Goal: Complete application form: Complete application form

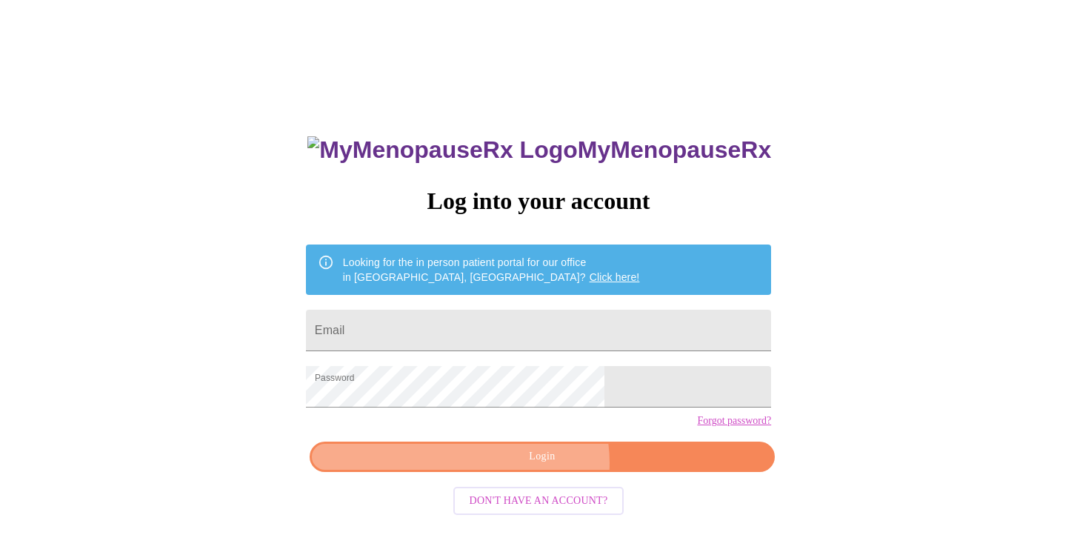
click at [543, 466] on span "Login" at bounding box center [542, 456] width 431 height 19
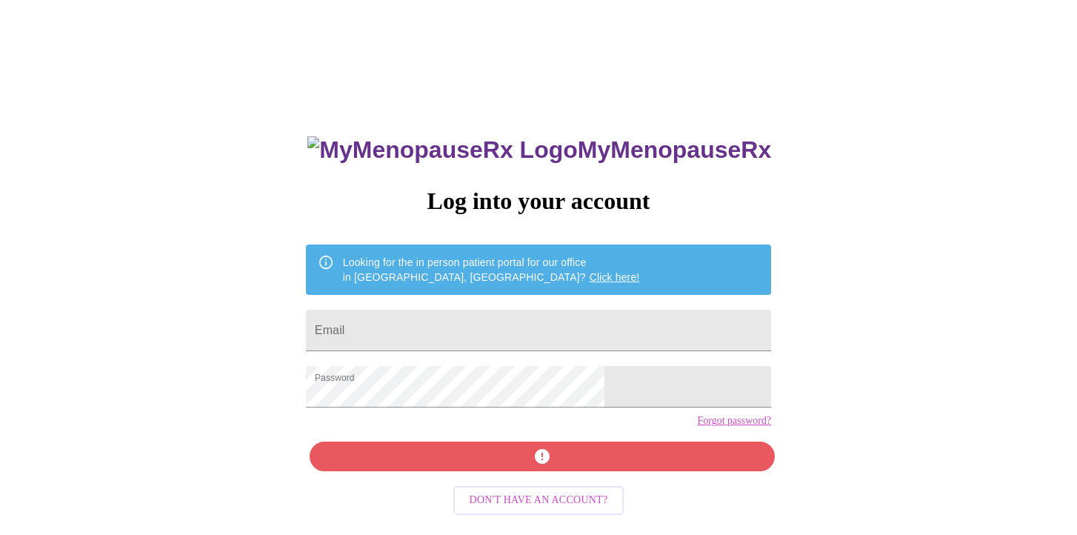
click at [543, 488] on div "MyMenopauseRx Log into your account Looking for the in person patient portal fo…" at bounding box center [538, 380] width 495 height 535
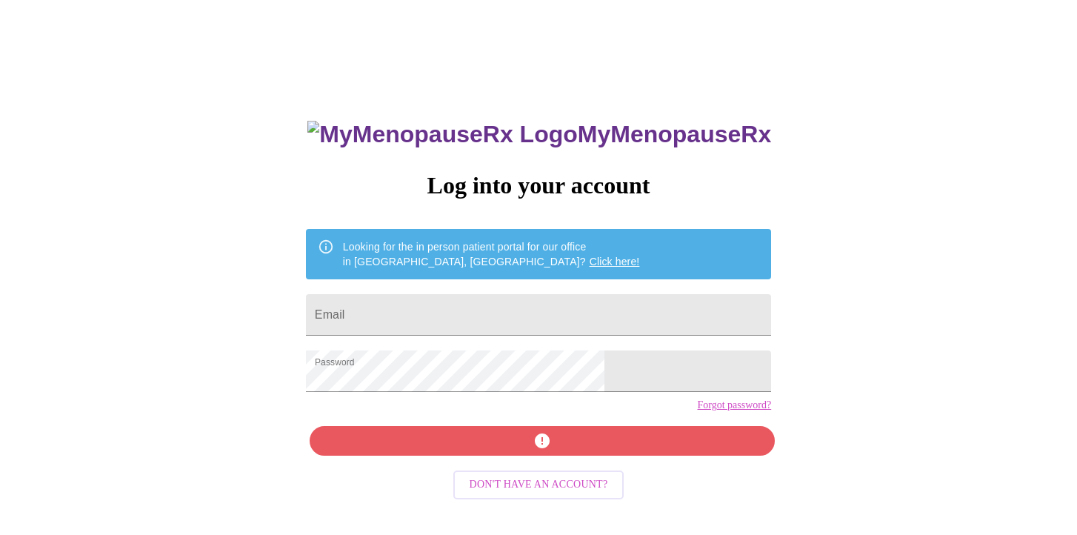
scroll to position [15, 0]
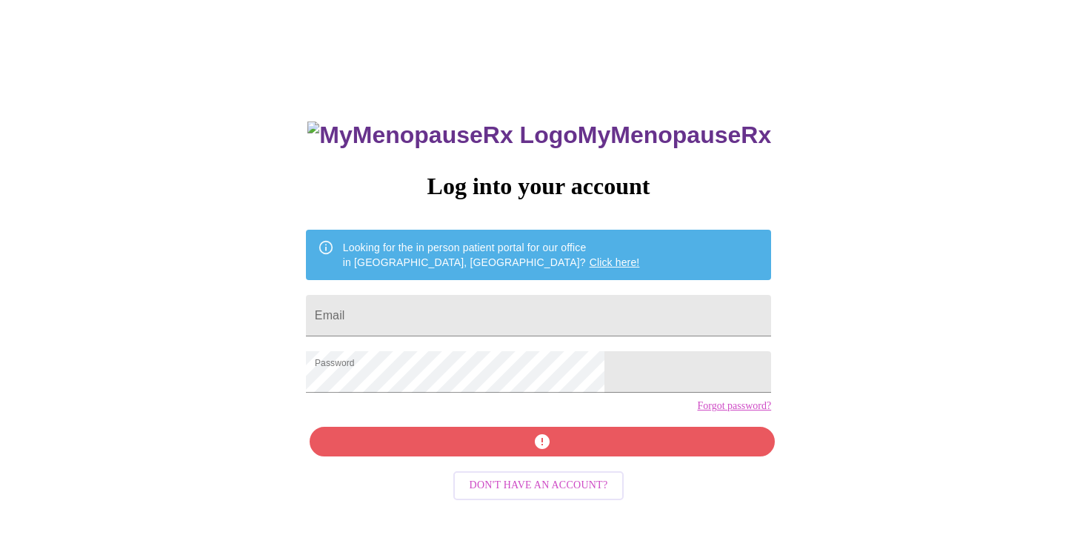
click at [538, 467] on div "MyMenopauseRx Log into your account Looking for the in person patient portal fo…" at bounding box center [538, 365] width 495 height 535
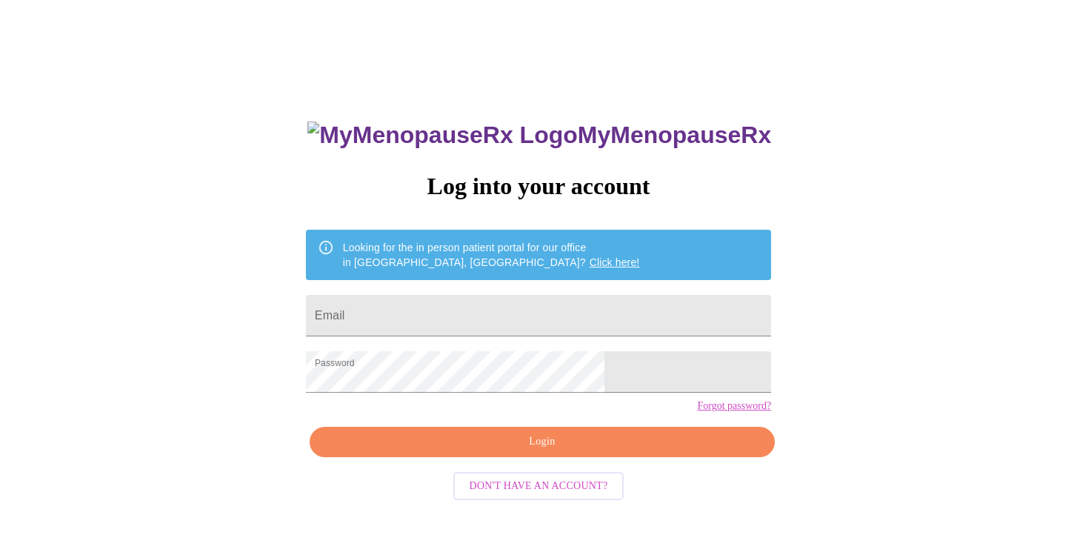
click at [302, 5] on div "MyMenopauseRx Log into your account Looking for the in person patient portal fo…" at bounding box center [538, 311] width 1065 height 641
click at [457, 311] on input "Email" at bounding box center [538, 315] width 465 height 41
type input "[EMAIL_ADDRESS][DOMAIN_NAME]"
click at [539, 451] on span "Login" at bounding box center [542, 441] width 431 height 19
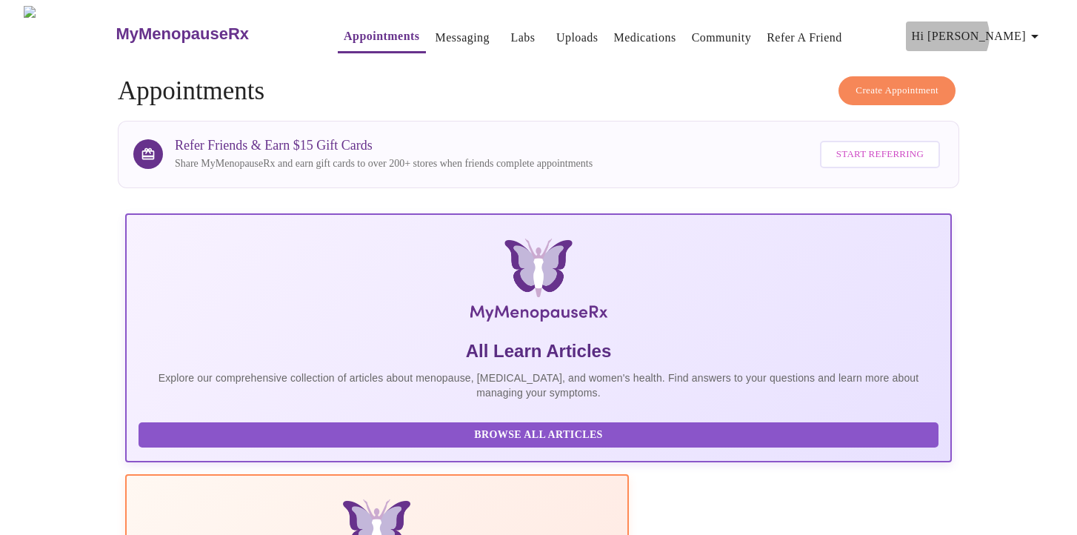
click at [1016, 30] on span "Hi [PERSON_NAME]" at bounding box center [978, 36] width 132 height 21
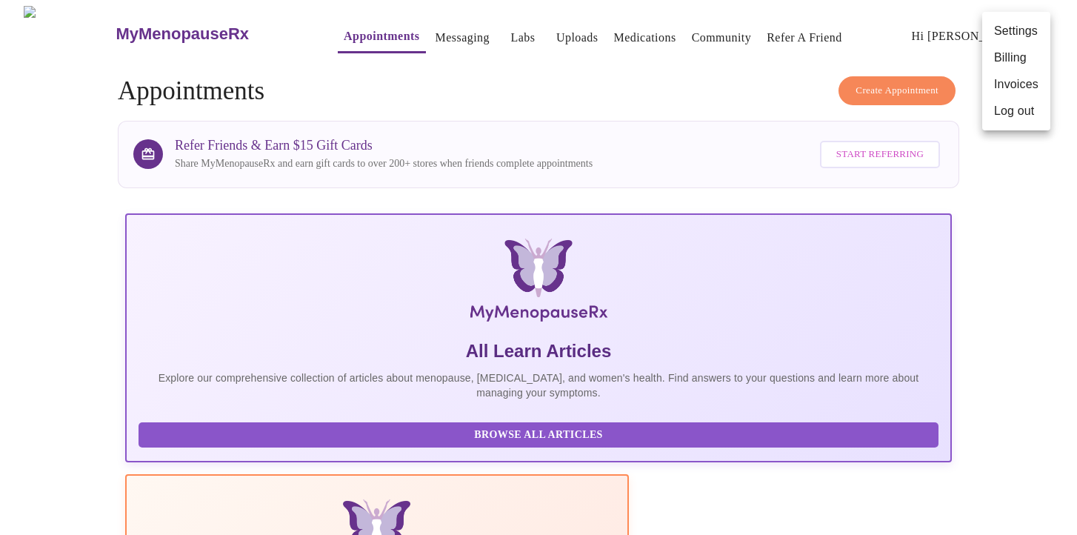
click at [625, 44] on div at bounding box center [538, 267] width 1077 height 535
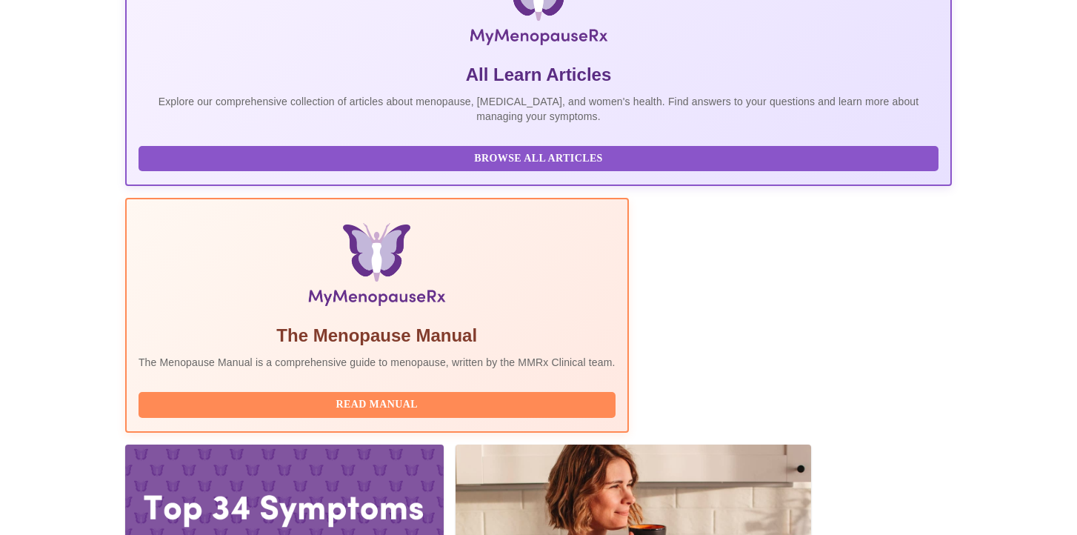
scroll to position [275, 0]
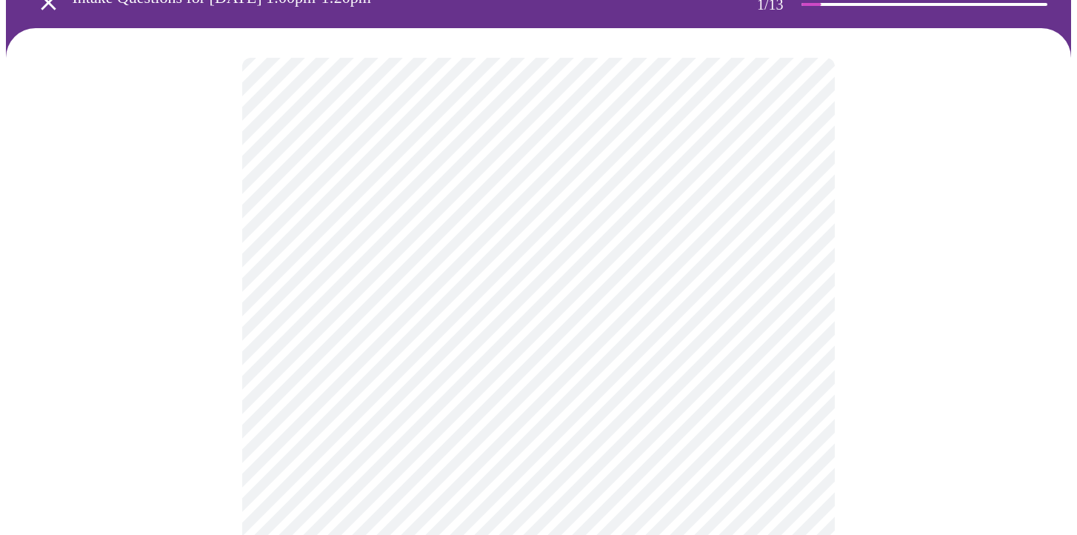
scroll to position [82, 0]
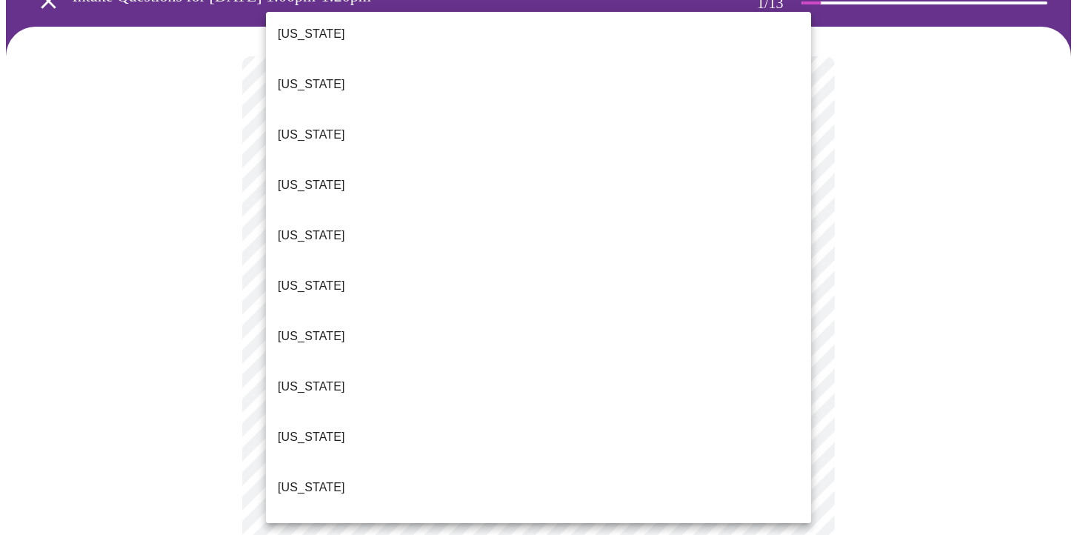
scroll to position [1186, 0]
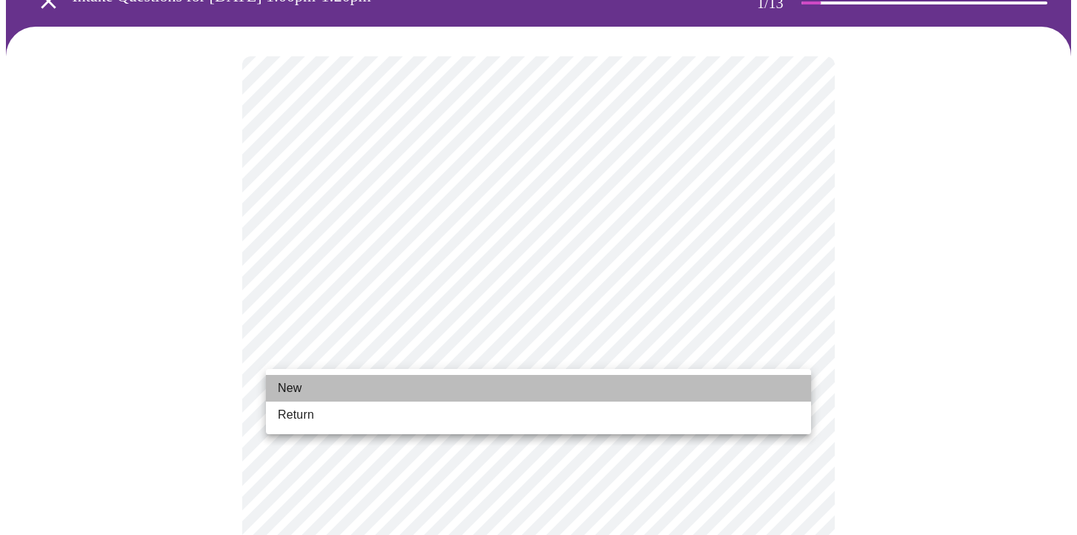
click at [335, 393] on li "New" at bounding box center [538, 388] width 545 height 27
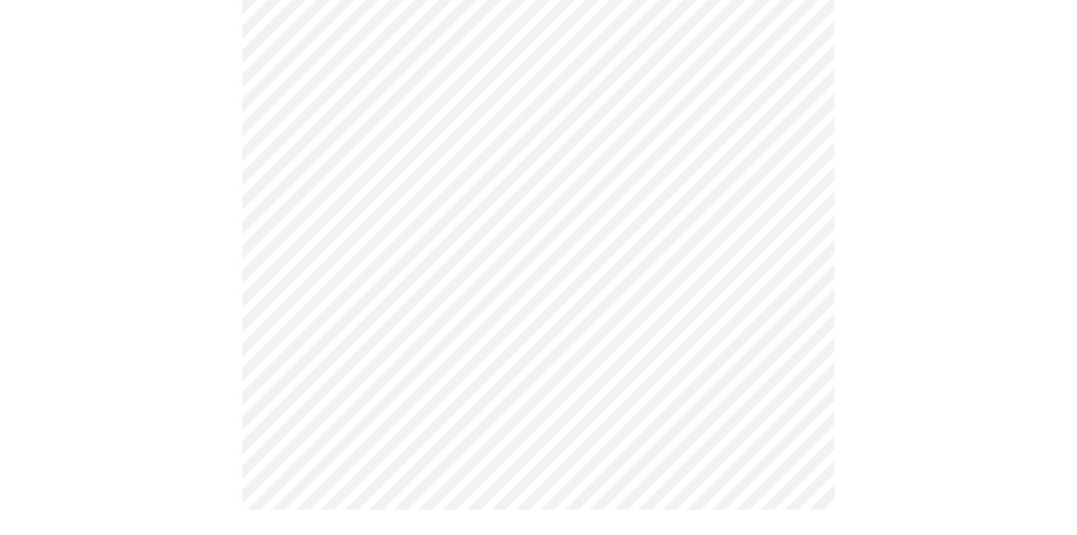
scroll to position [796, 0]
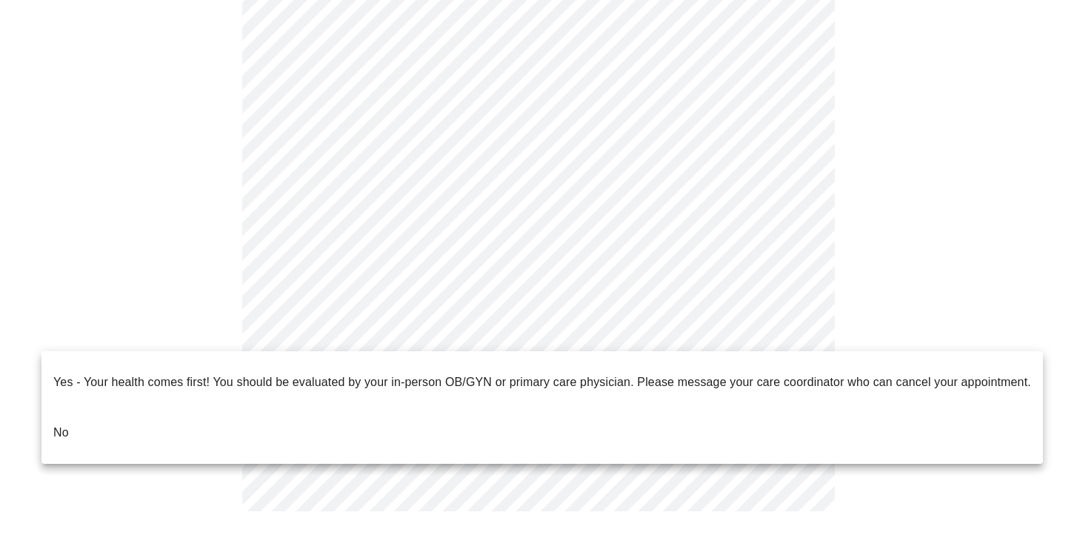
click at [130, 414] on li "No" at bounding box center [541, 432] width 1001 height 50
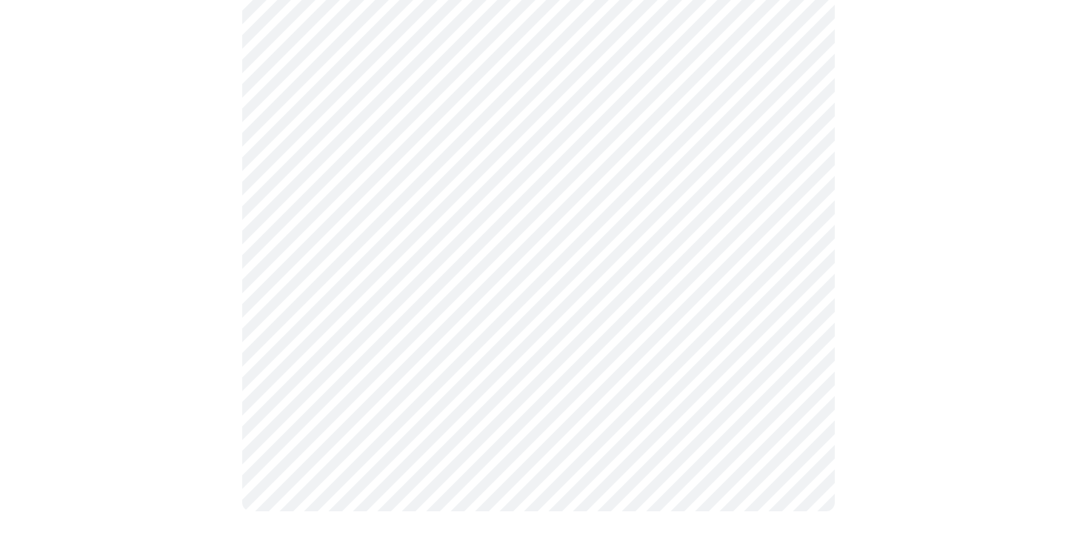
scroll to position [0, 0]
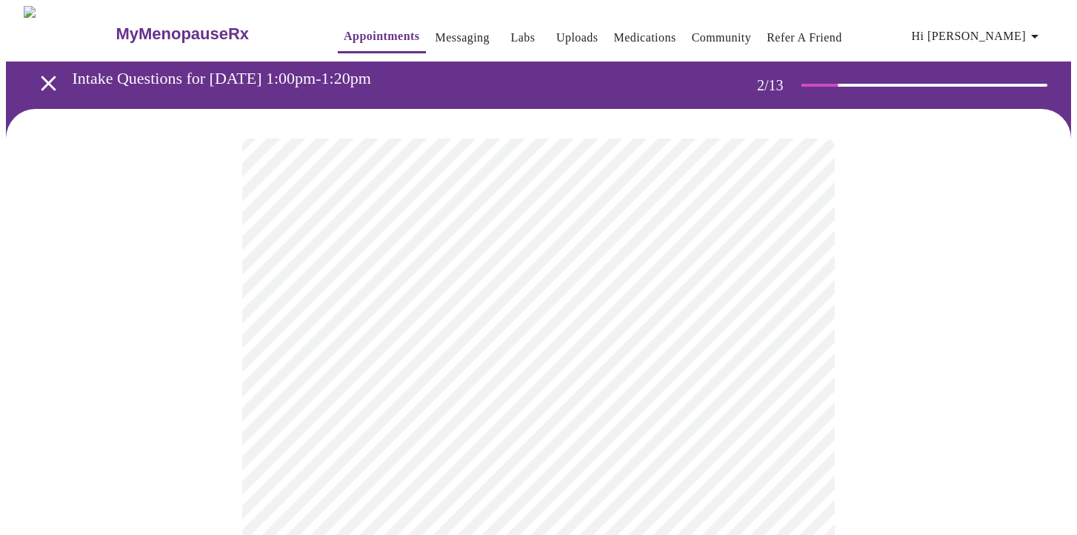
click at [351, 301] on body "MyMenopauseRx Appointments Messaging Labs Uploads Medications Community Refer a…" at bounding box center [538, 450] width 1065 height 888
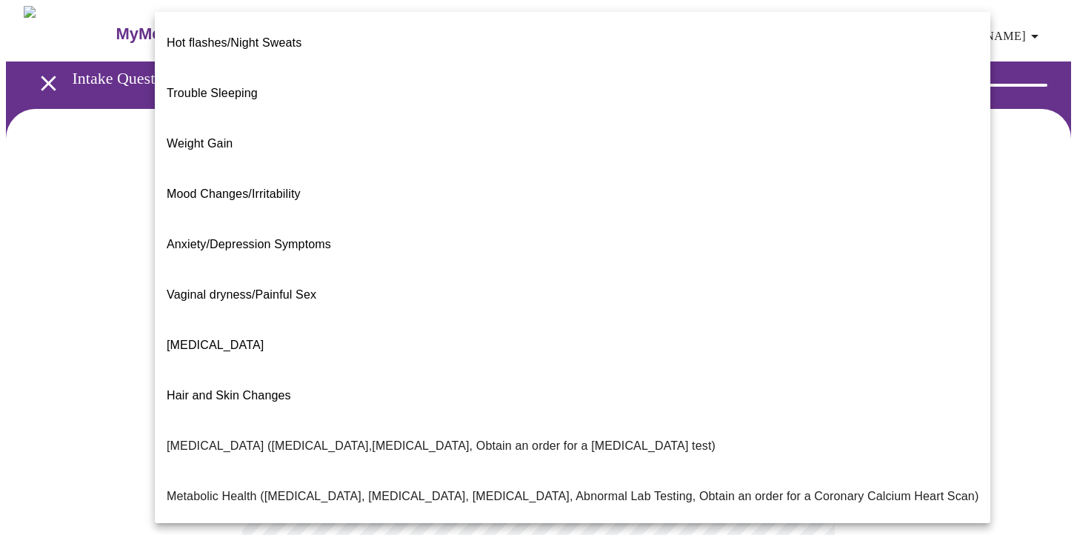
click at [67, 295] on div at bounding box center [538, 267] width 1077 height 535
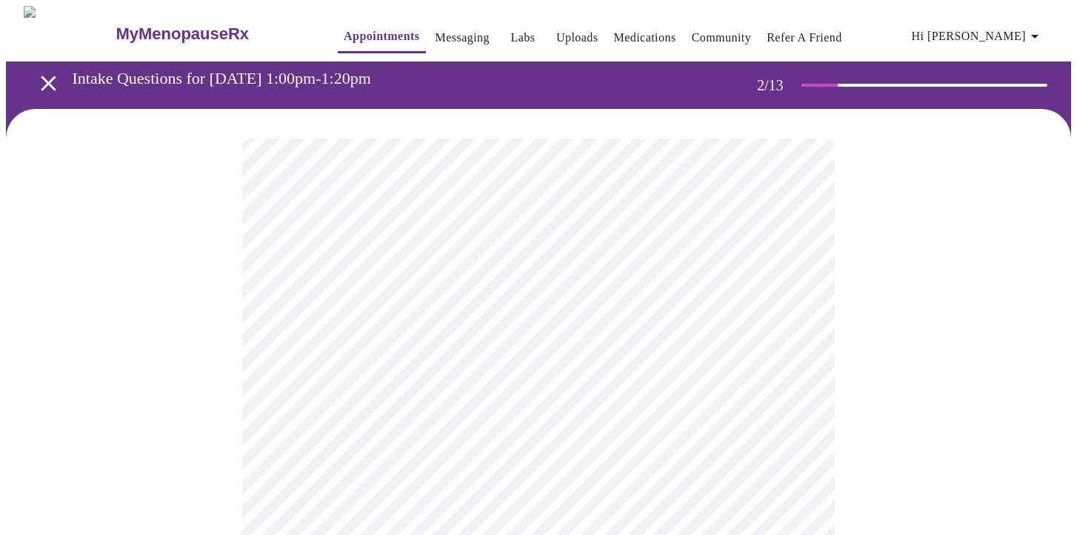
click at [455, 307] on body "MyMenopauseRx Appointments Messaging Labs Uploads Medications Community Refer a…" at bounding box center [538, 450] width 1065 height 888
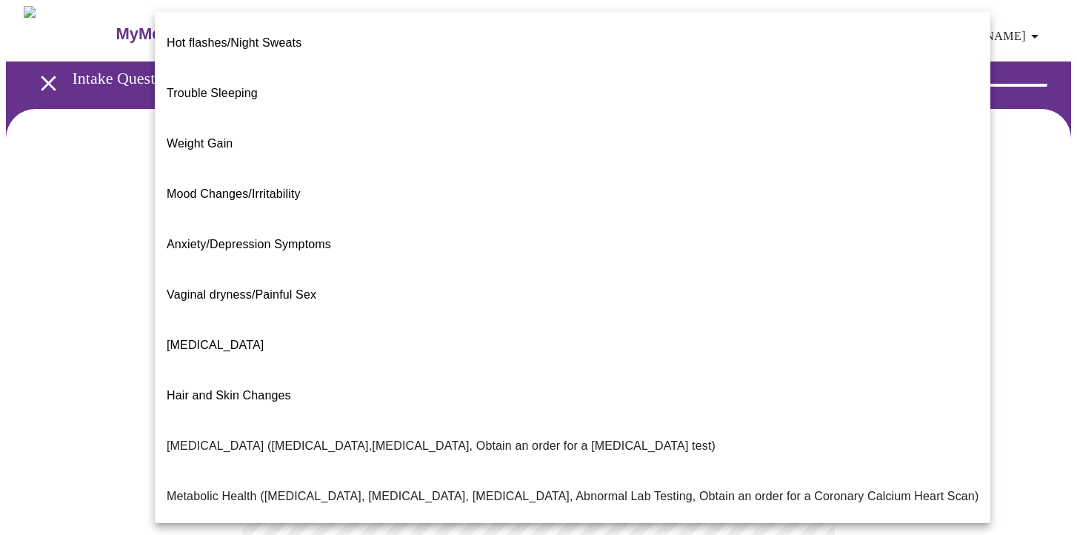
click at [123, 288] on div at bounding box center [538, 267] width 1077 height 535
click at [339, 313] on body "MyMenopauseRx Appointments Messaging Labs Uploads Medications Community Refer a…" at bounding box center [538, 450] width 1065 height 888
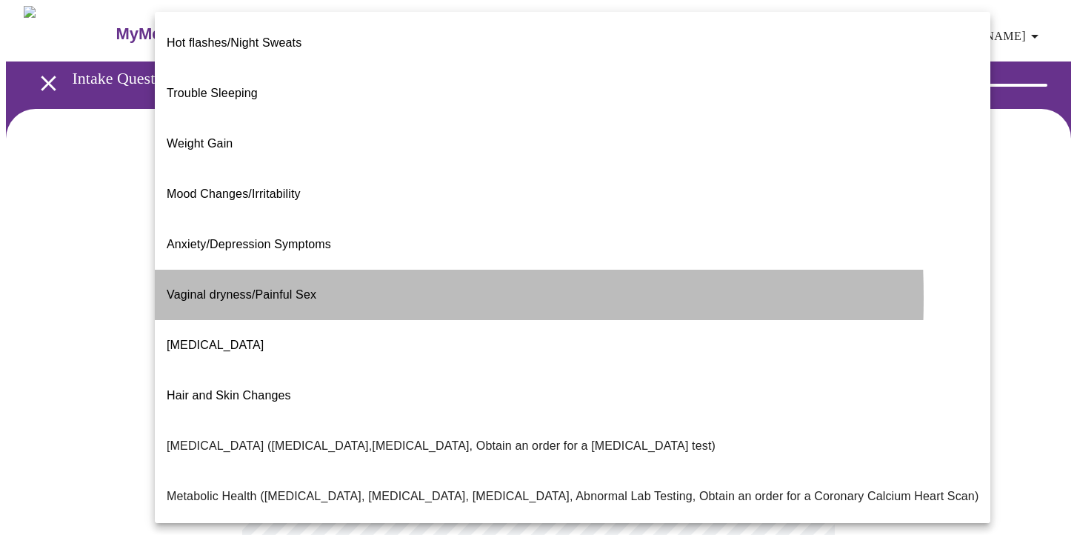
click at [178, 274] on span "Vaginal dryness/Painful Sex" at bounding box center [242, 294] width 150 height 41
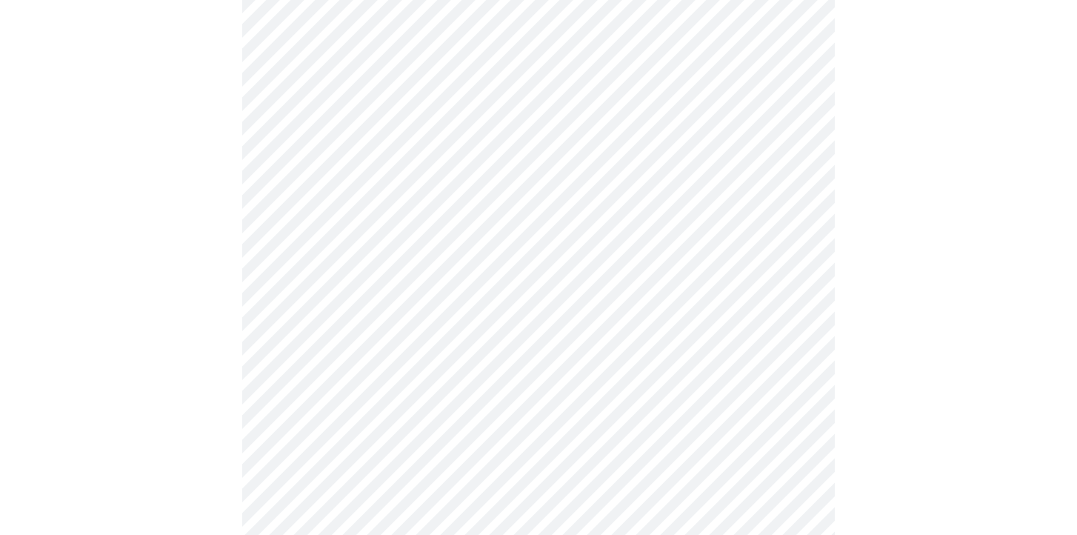
scroll to position [164, 0]
click at [323, 292] on body "MyMenopauseRx Appointments Messaging Labs Uploads Medications Community Refer a…" at bounding box center [538, 282] width 1065 height 880
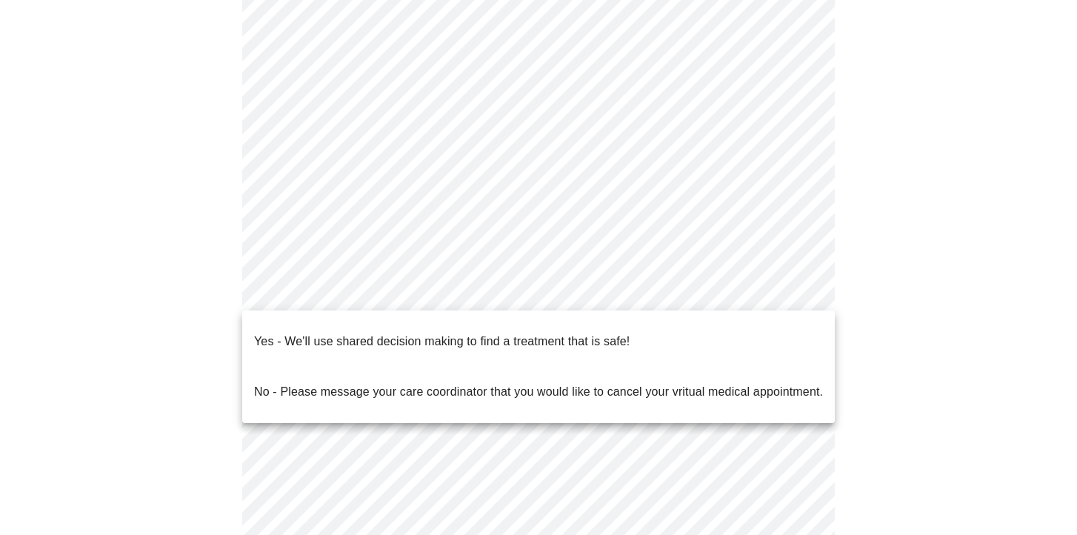
click at [311, 332] on p "Yes - We'll use shared decision making to find a treatment that is safe!" at bounding box center [441, 341] width 375 height 18
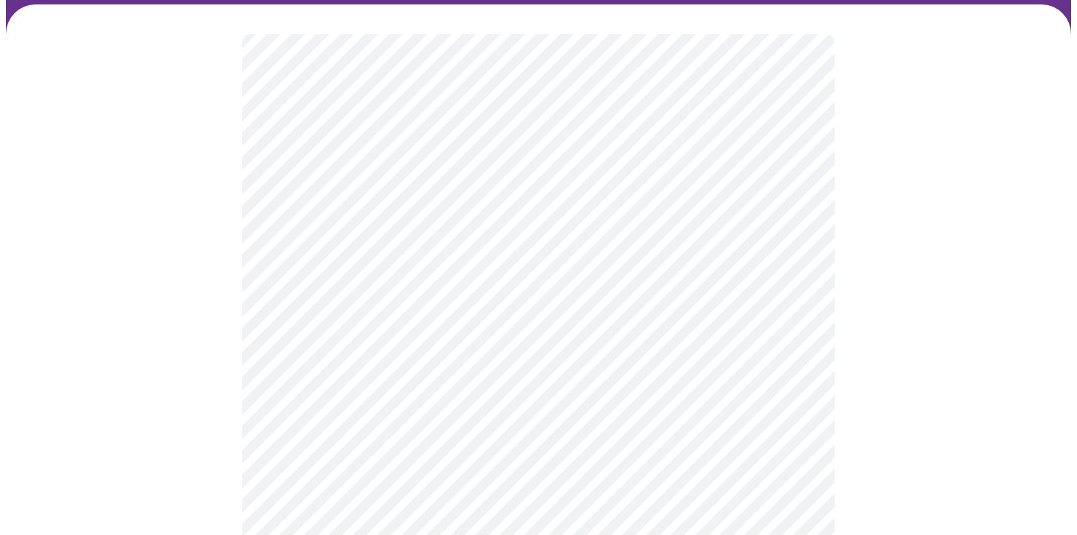
scroll to position [107, 0]
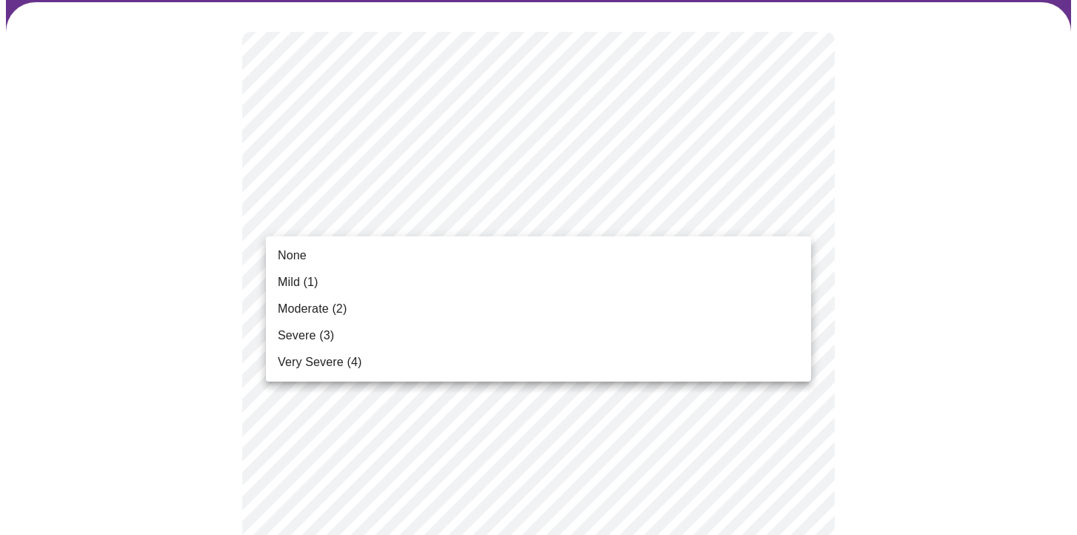
click at [281, 313] on span "Moderate (2)" at bounding box center [312, 309] width 69 height 18
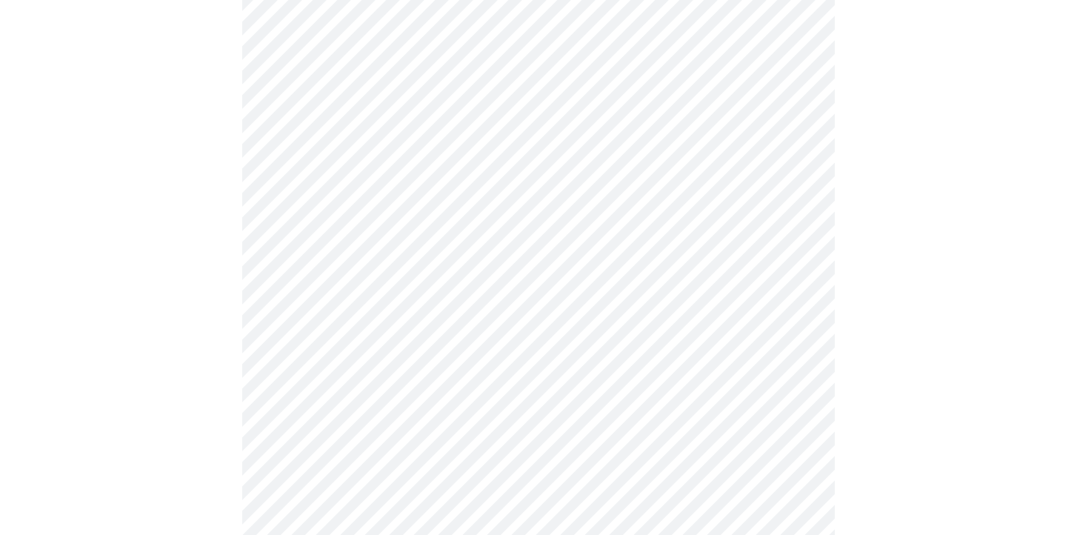
scroll to position [218, 0]
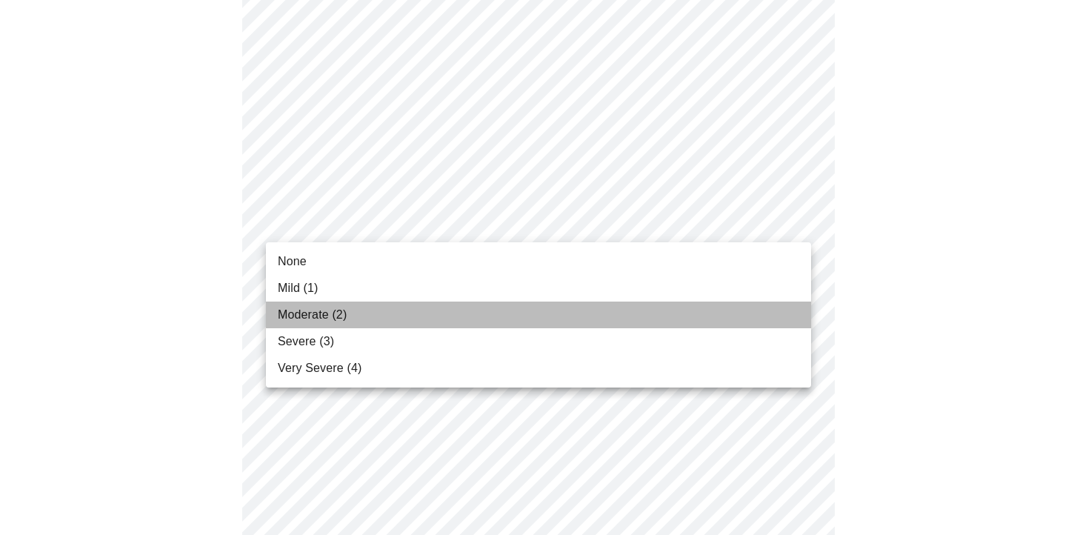
click at [295, 318] on span "Moderate (2)" at bounding box center [312, 315] width 69 height 18
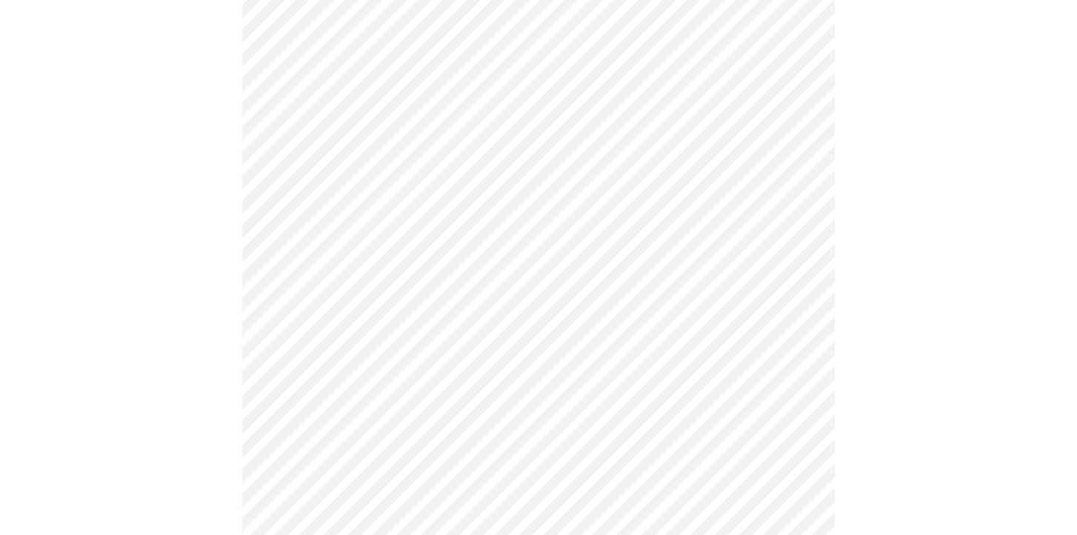
scroll to position [332, 0]
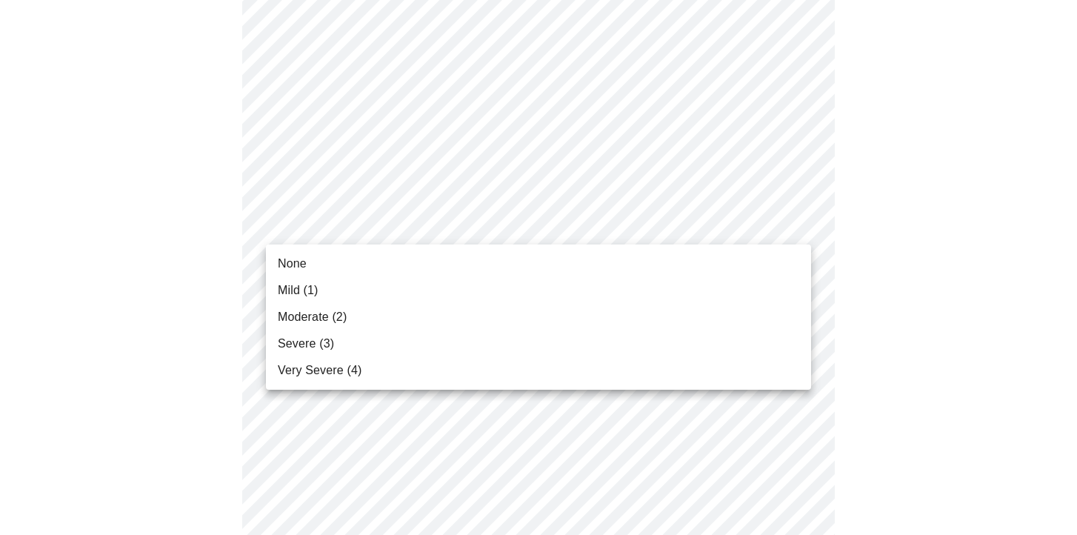
click at [322, 319] on span "Moderate (2)" at bounding box center [312, 317] width 69 height 18
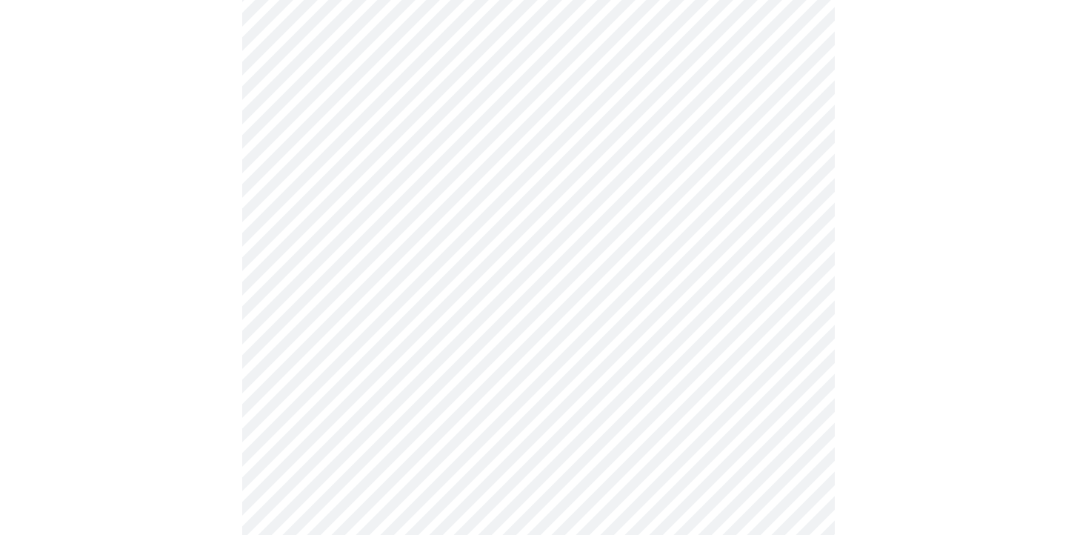
scroll to position [470, 0]
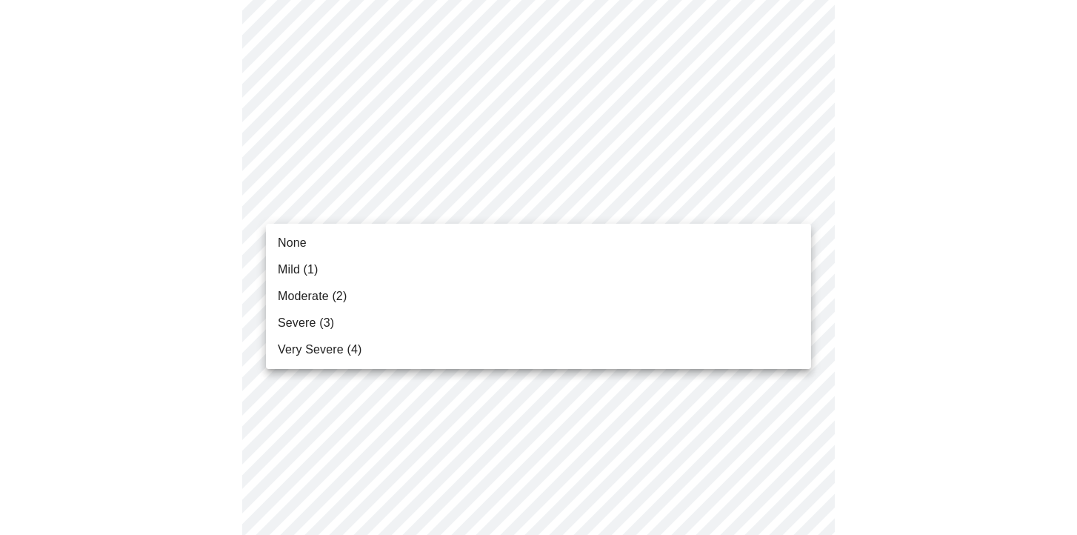
click at [344, 192] on body "MyMenopauseRx Appointments Messaging Labs Uploads Medications Community Refer a…" at bounding box center [538, 487] width 1065 height 1902
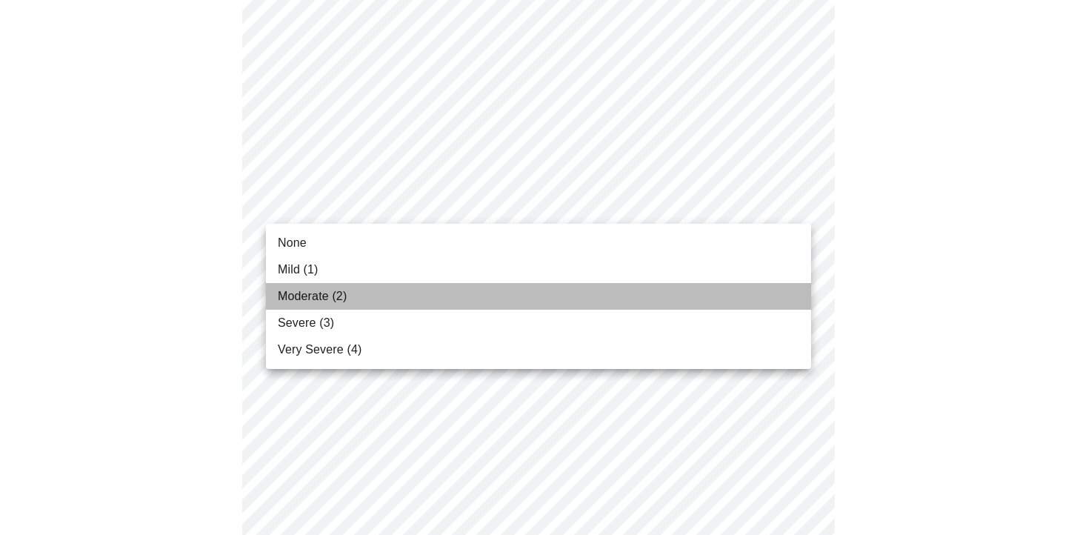
click at [320, 297] on span "Moderate (2)" at bounding box center [312, 296] width 69 height 18
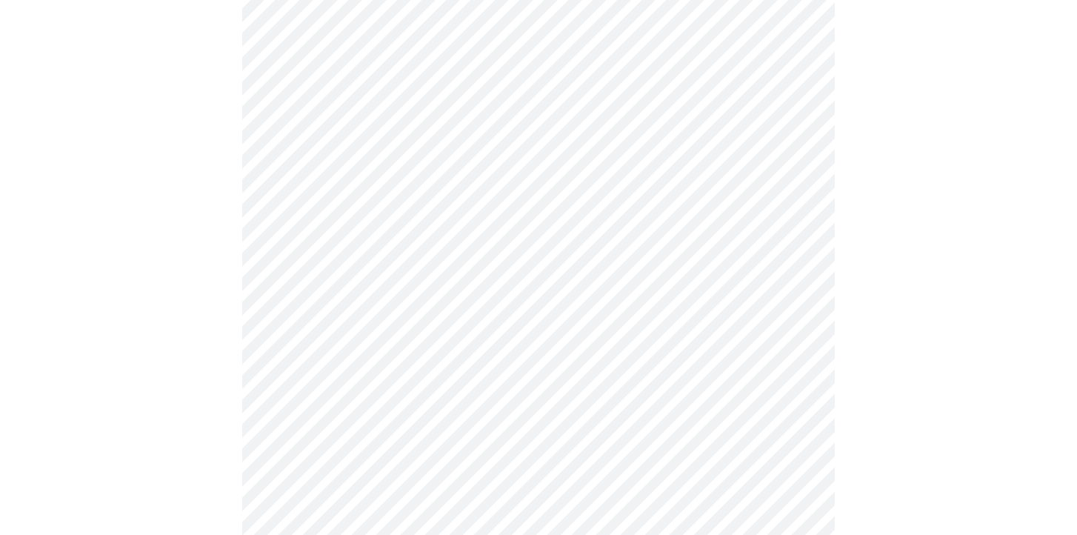
scroll to position [601, 0]
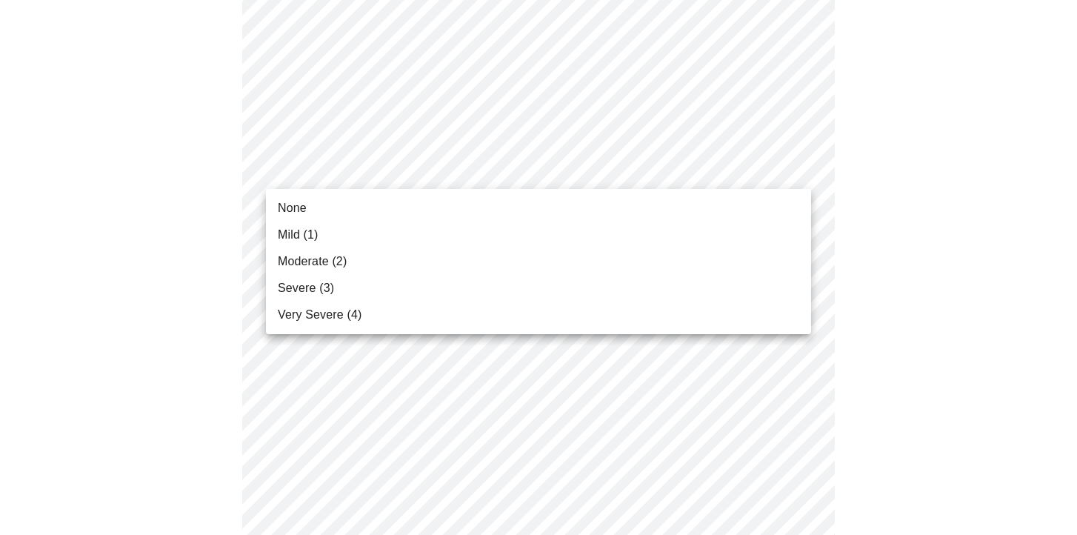
click at [327, 168] on body "MyMenopauseRx Appointments Messaging Labs Uploads Medications Community Refer a…" at bounding box center [538, 346] width 1065 height 1882
click at [319, 255] on span "Moderate (2)" at bounding box center [312, 262] width 69 height 18
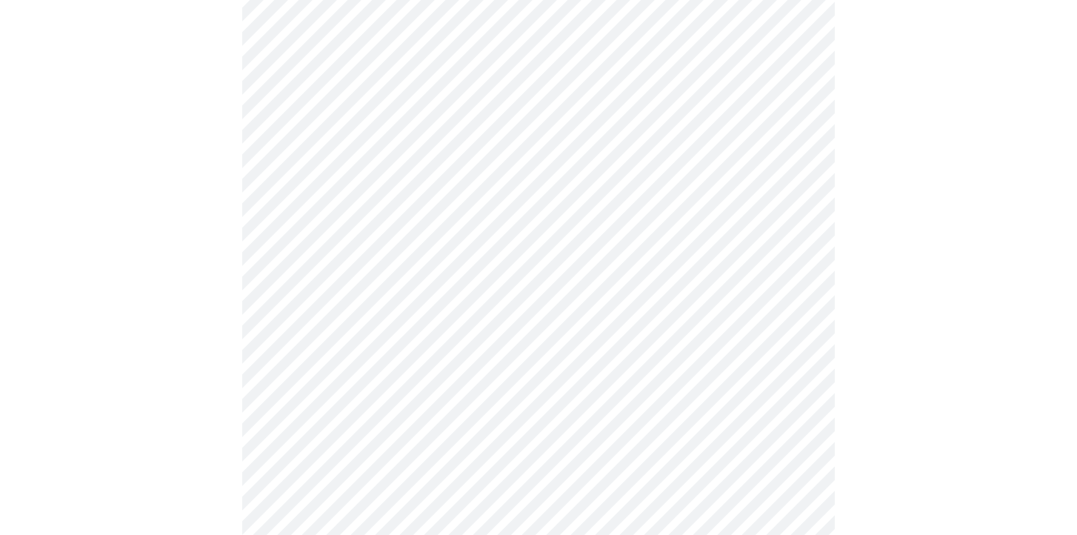
scroll to position [671, 0]
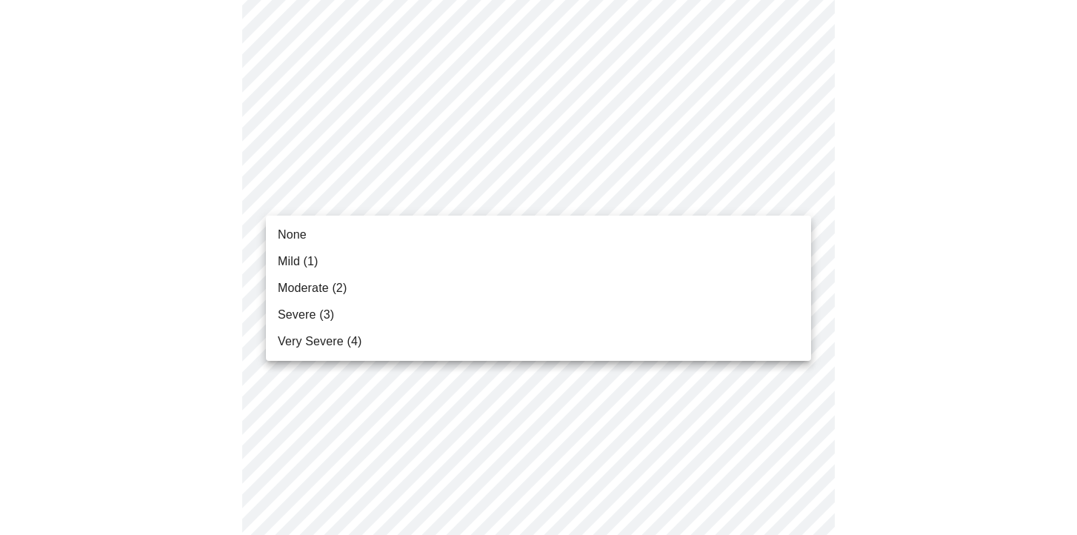
click at [355, 196] on body "MyMenopauseRx Appointments Messaging Labs Uploads Medications Community Refer a…" at bounding box center [538, 266] width 1065 height 1862
click at [329, 290] on span "Moderate (2)" at bounding box center [312, 288] width 69 height 18
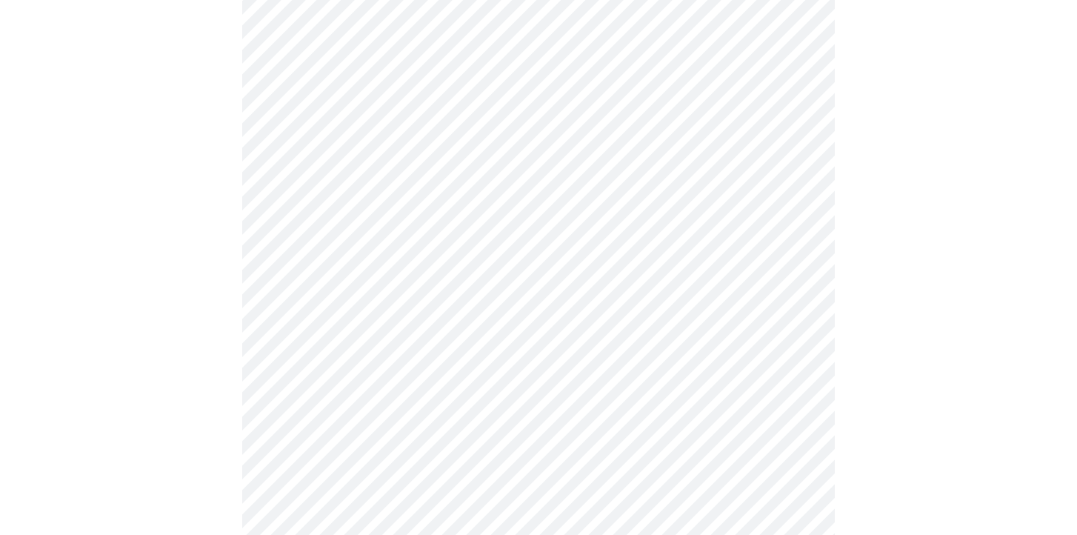
scroll to position [798, 0]
click at [336, 184] on body "MyMenopauseRx Appointments Messaging Labs Uploads Medications Community Refer a…" at bounding box center [538, 129] width 1065 height 1842
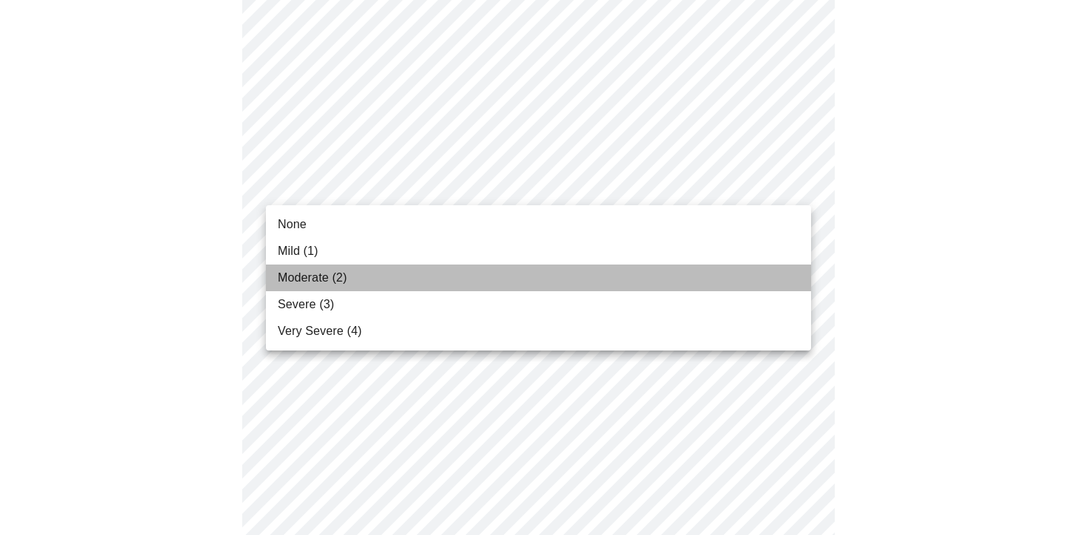
click at [315, 273] on span "Moderate (2)" at bounding box center [312, 278] width 69 height 18
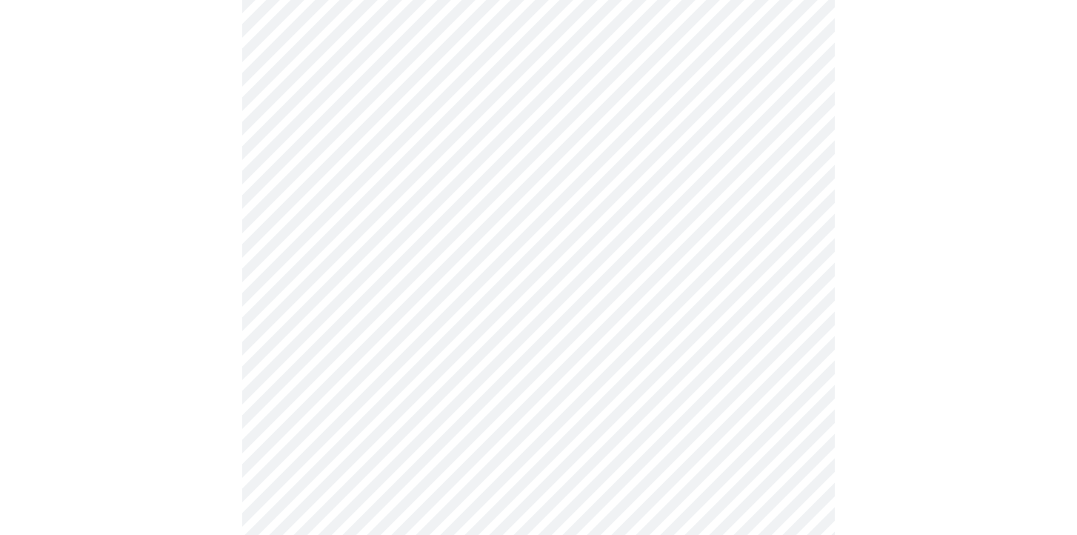
scroll to position [875, 0]
click at [337, 240] on body "MyMenopauseRx Appointments Messaging Labs Uploads Medications Community Refer a…" at bounding box center [538, 42] width 1065 height 1822
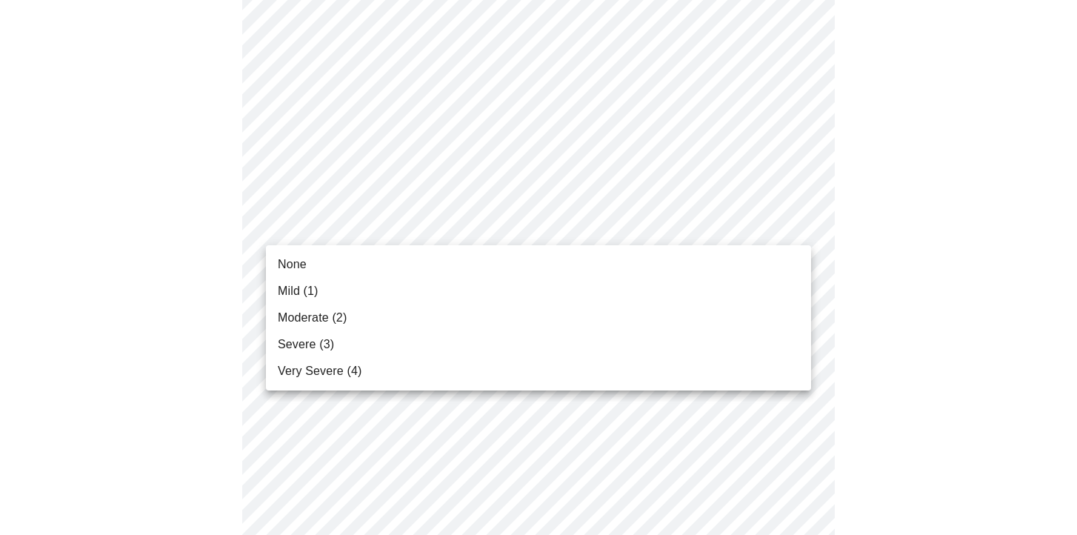
click at [329, 316] on span "Moderate (2)" at bounding box center [312, 318] width 69 height 18
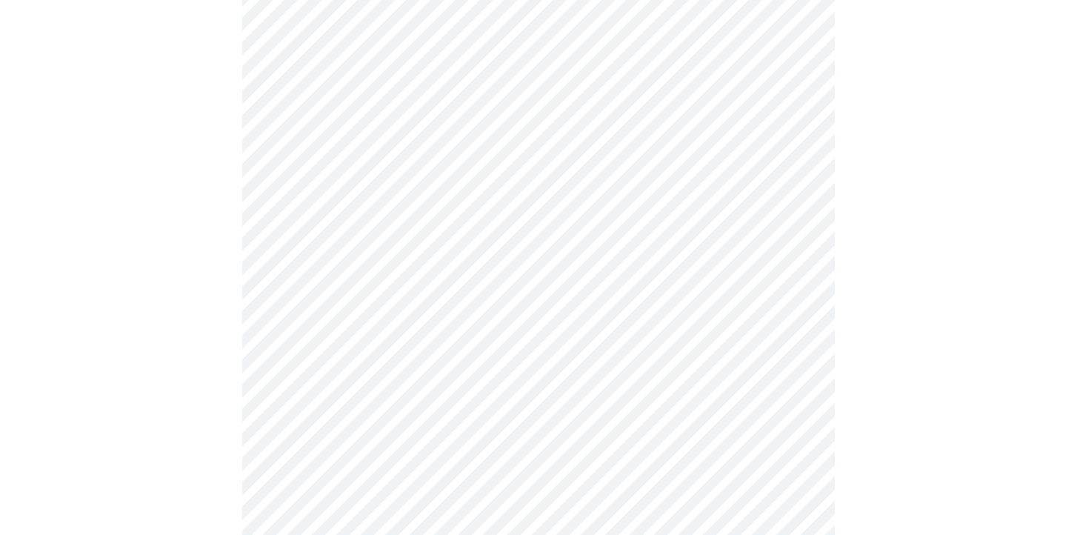
scroll to position [978, 0]
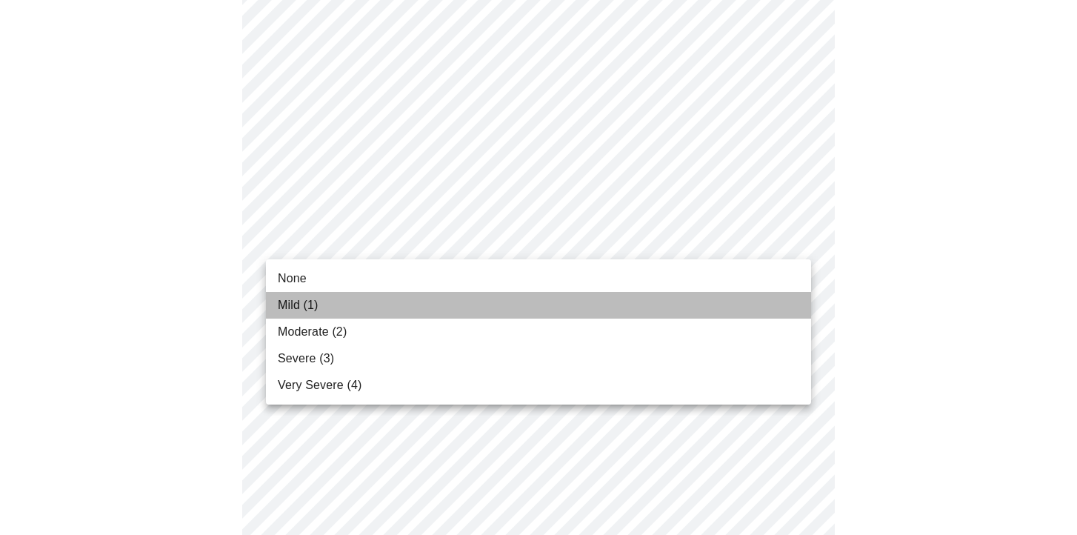
click at [310, 301] on span "Mild (1)" at bounding box center [298, 305] width 41 height 18
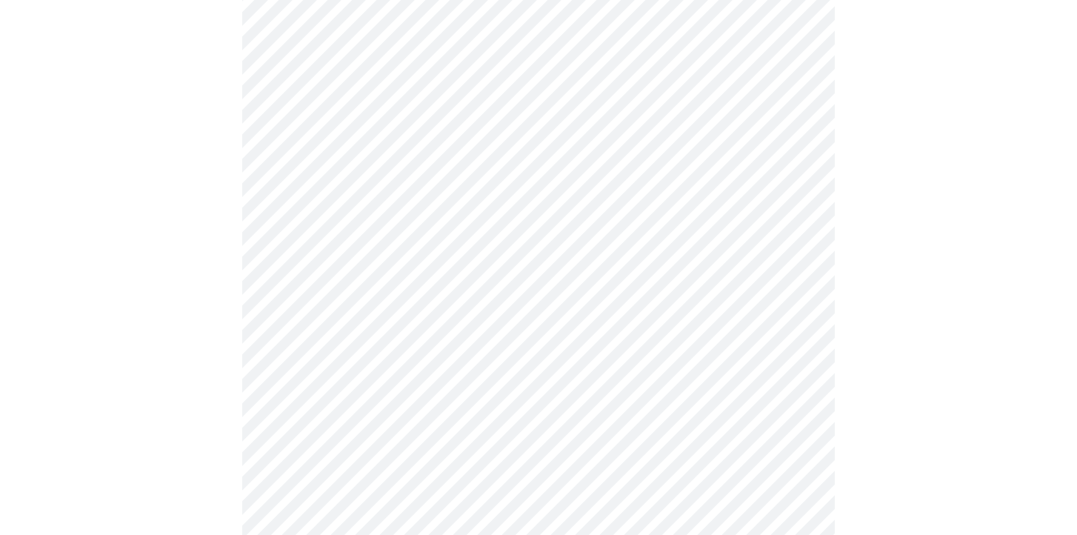
scroll to position [1131, 0]
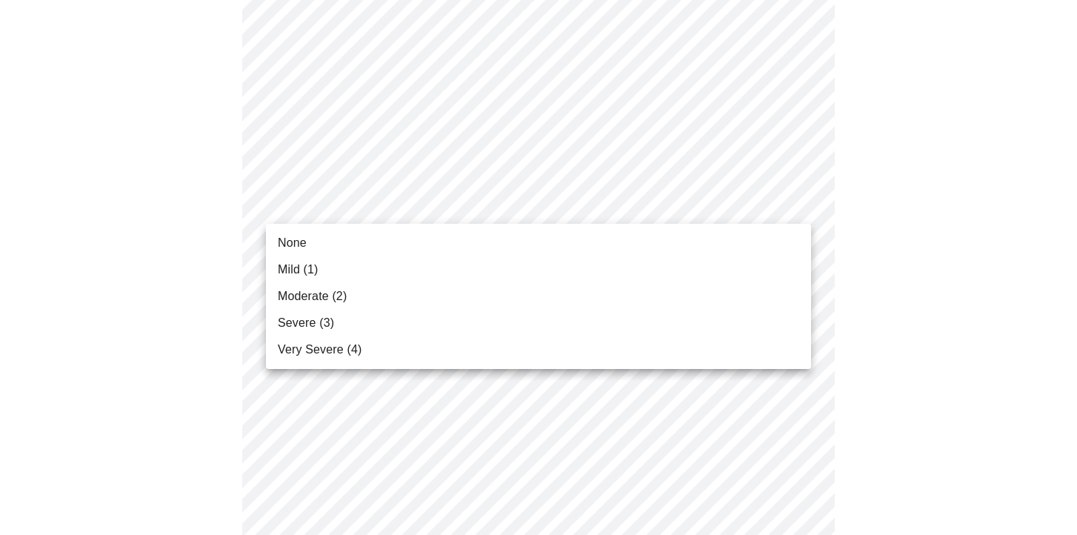
click at [318, 315] on span "Severe (3)" at bounding box center [306, 323] width 56 height 18
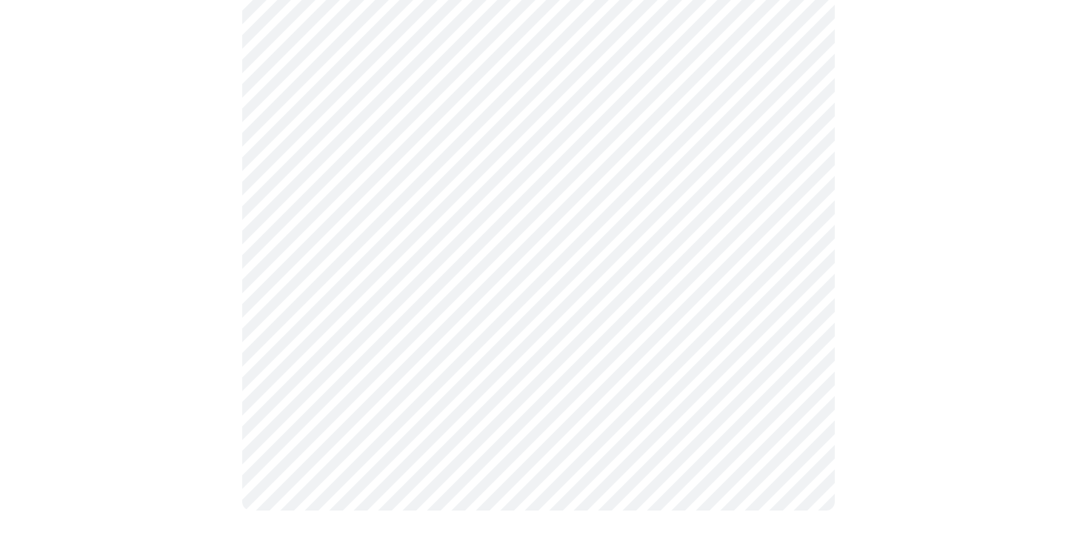
scroll to position [1227, 0]
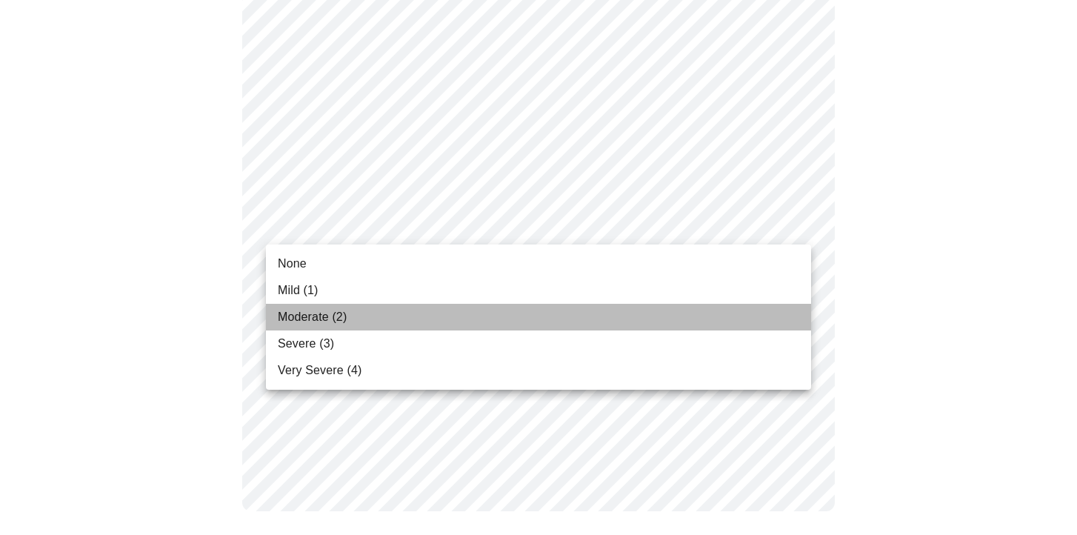
click at [294, 312] on span "Moderate (2)" at bounding box center [312, 317] width 69 height 18
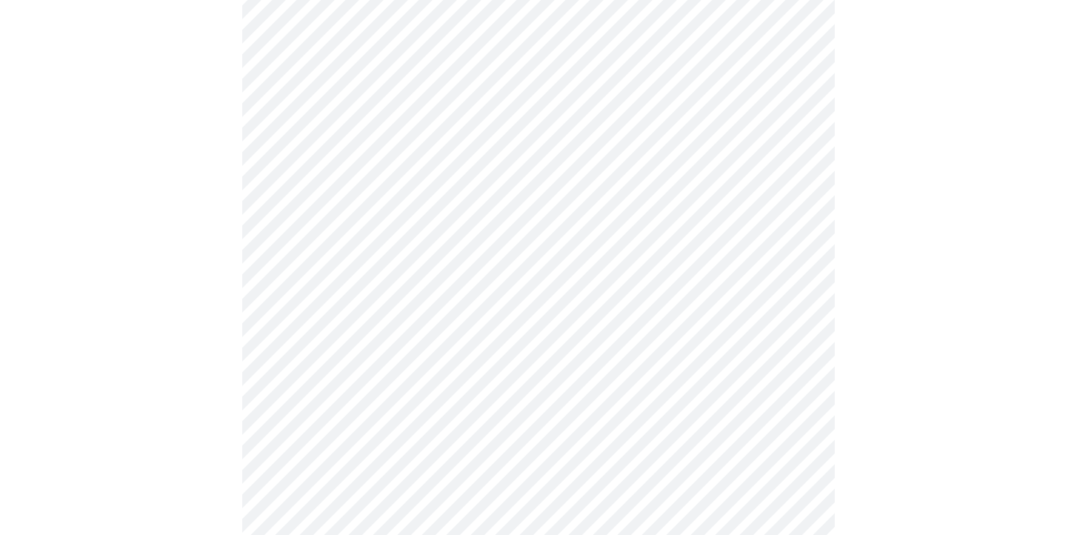
scroll to position [575, 0]
click at [317, 264] on body "MyMenopauseRx Appointments Messaging Labs Uploads Medications Community Refer a…" at bounding box center [538, 130] width 1065 height 1398
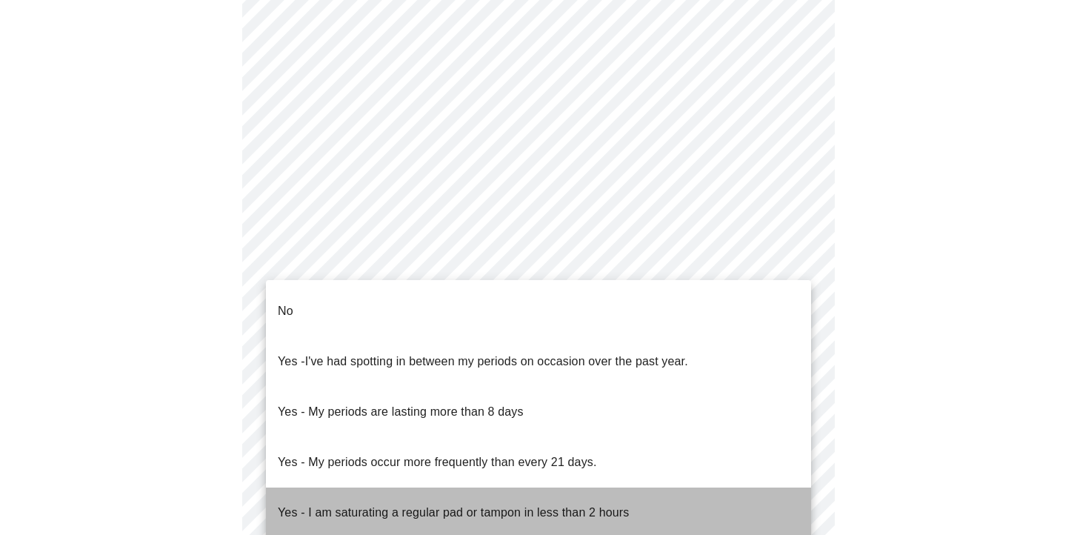
click at [305, 487] on li "Yes - I am saturating a regular pad or tampon in less than 2 hours" at bounding box center [538, 512] width 545 height 50
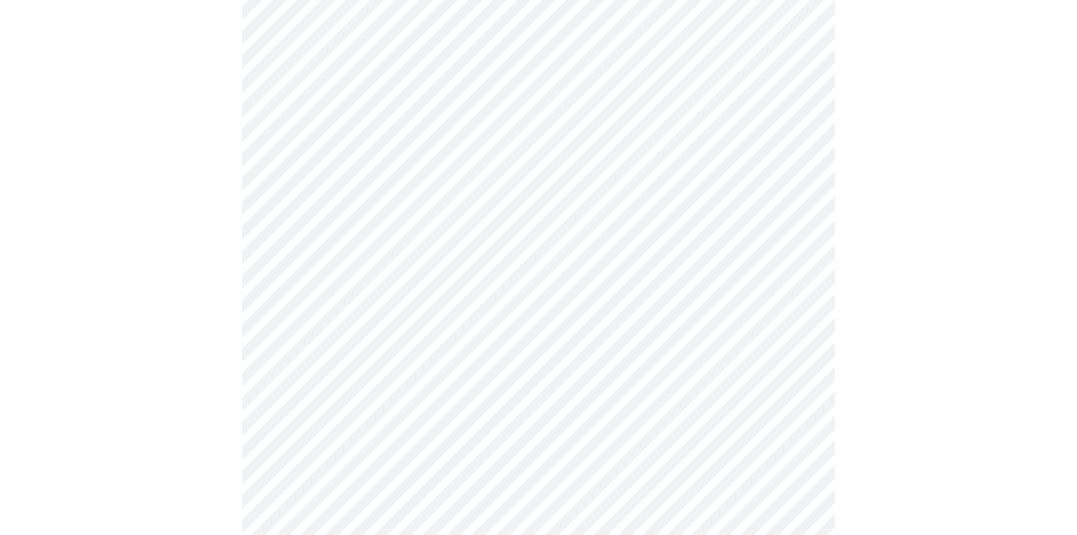
scroll to position [712, 0]
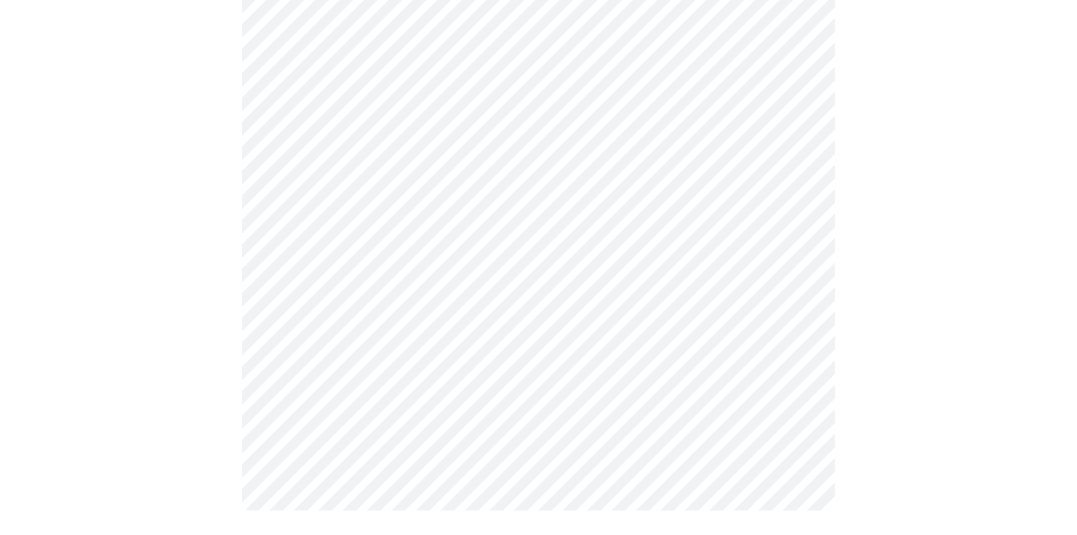
scroll to position [847, 0]
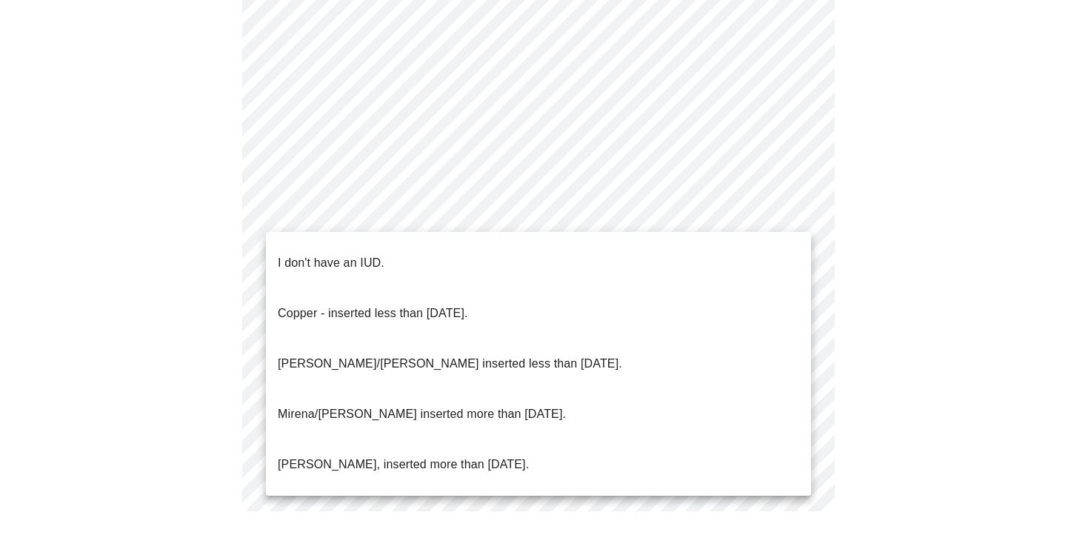
click at [308, 263] on span "I don't have an IUD." at bounding box center [331, 262] width 107 height 41
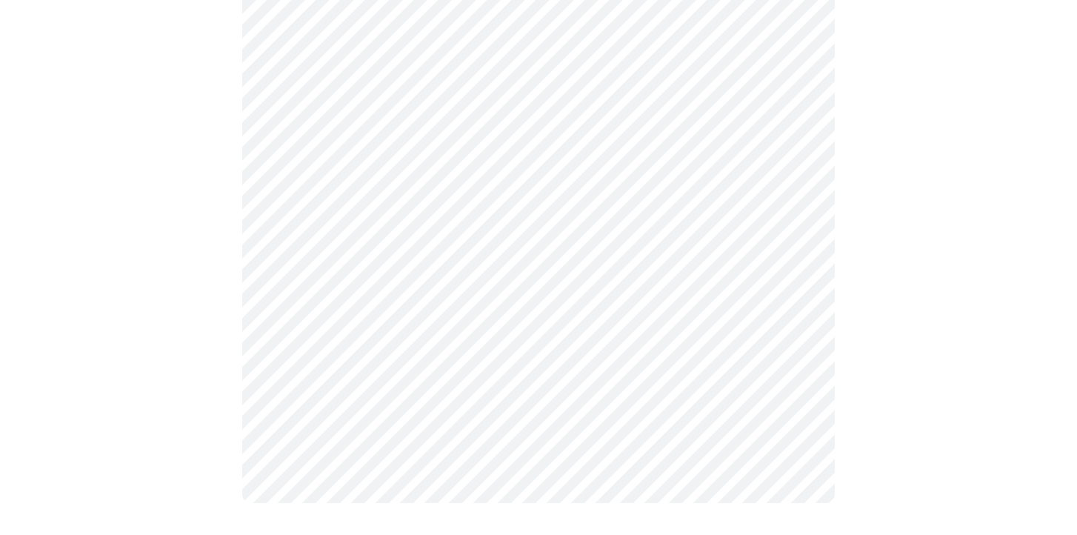
scroll to position [839, 0]
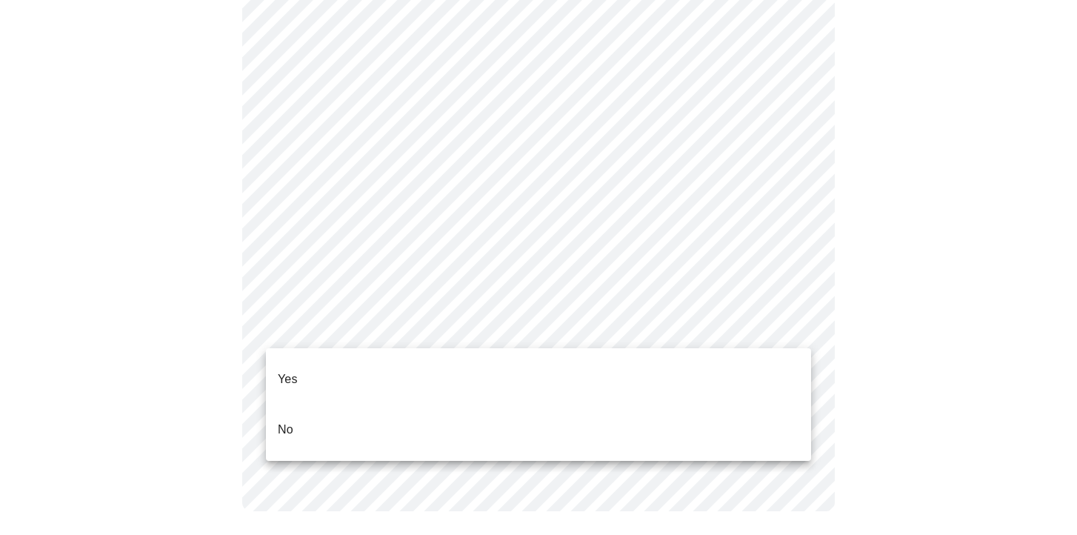
click at [299, 374] on li "Yes" at bounding box center [538, 379] width 545 height 50
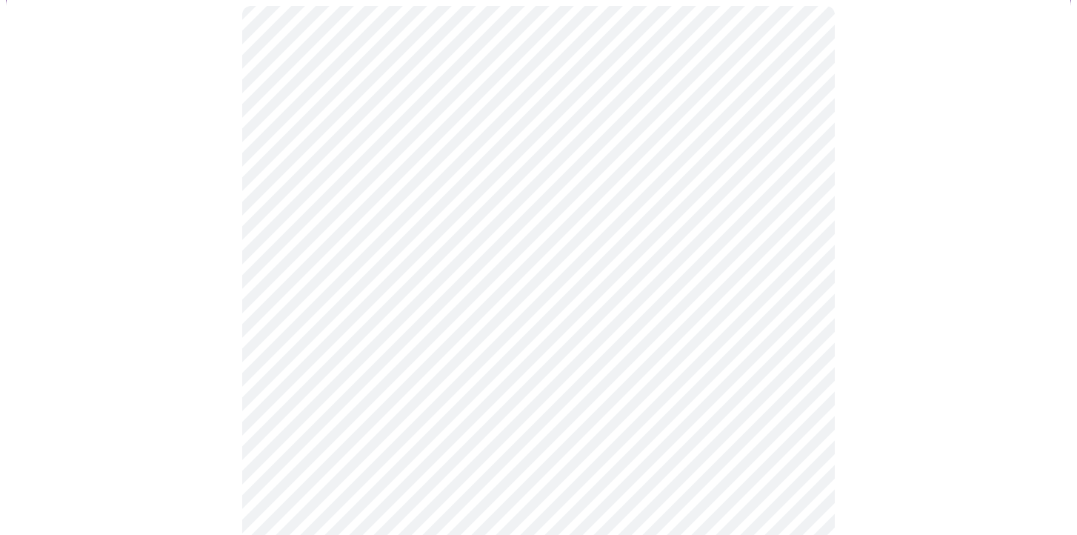
scroll to position [167, 0]
click at [366, 224] on body "MyMenopauseRx Appointments Messaging Labs Uploads Medications Community Refer a…" at bounding box center [538, 369] width 1065 height 1060
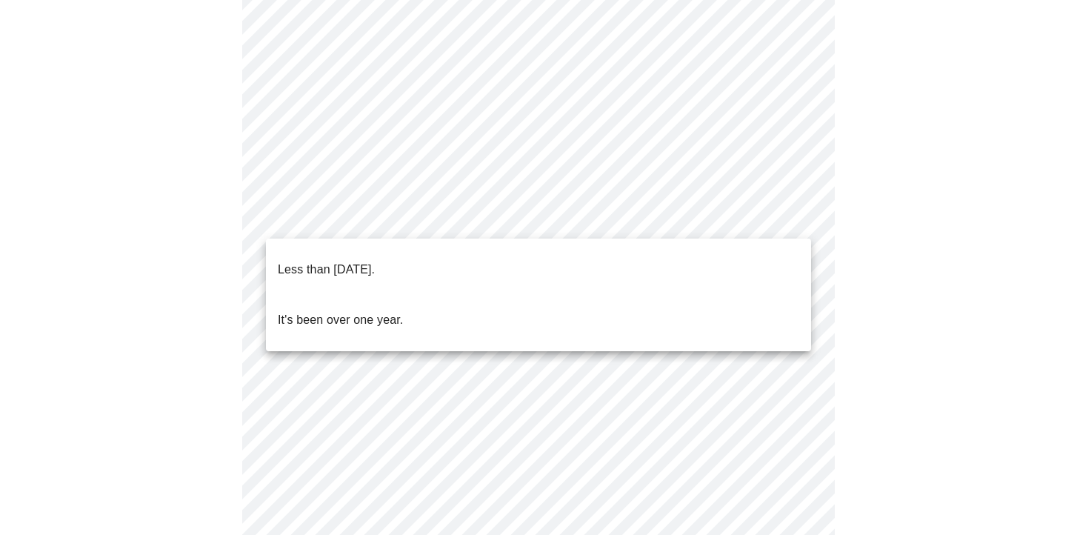
click at [350, 261] on p "Less than [DATE]." at bounding box center [326, 270] width 97 height 18
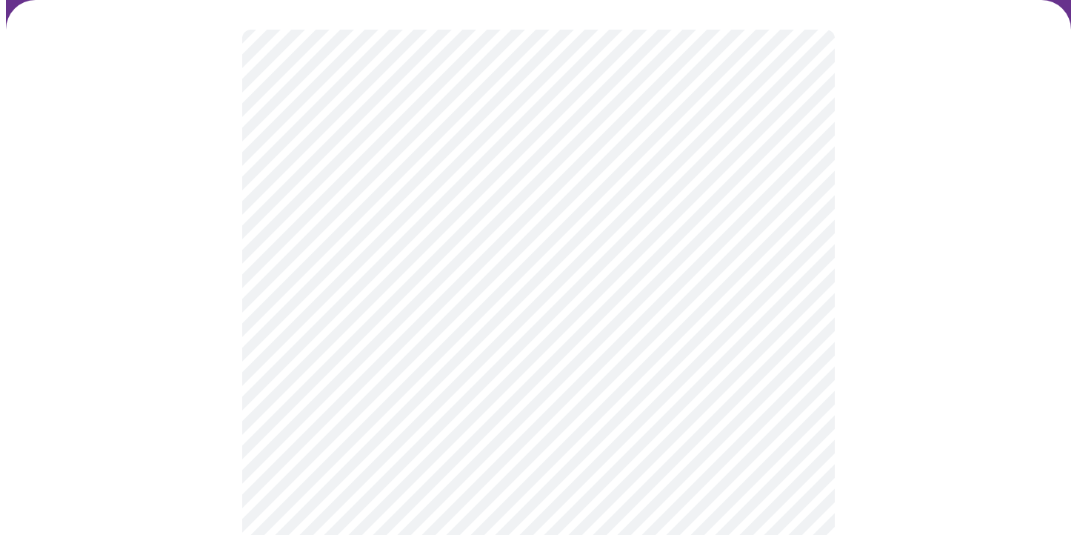
scroll to position [123, 0]
click at [321, 294] on body "MyMenopauseRx Appointments Messaging Labs Uploads Medications Community Refer a…" at bounding box center [538, 277] width 1065 height 789
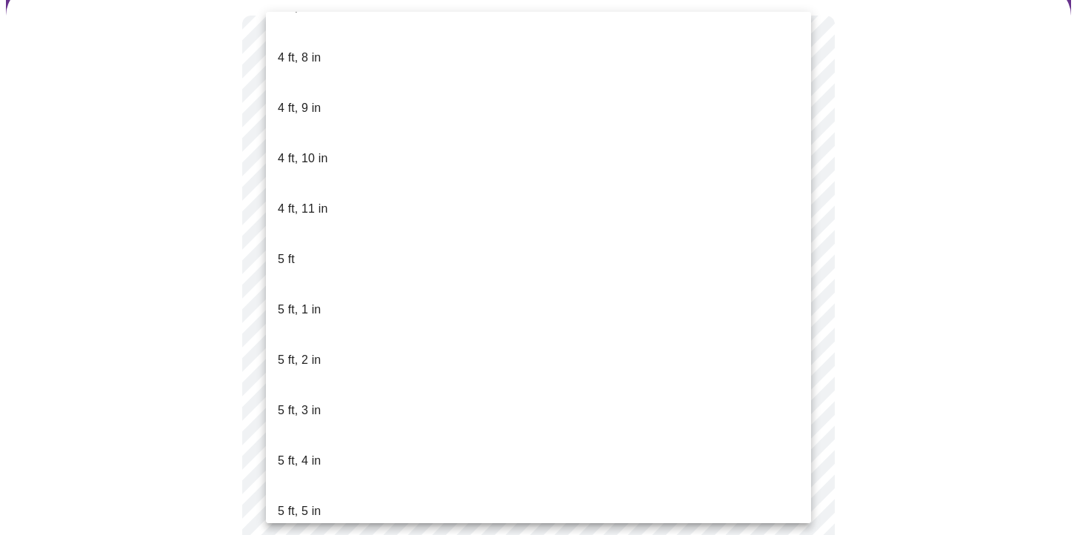
scroll to position [995, 0]
click at [324, 432] on li "5 ft, 4 in" at bounding box center [538, 457] width 545 height 50
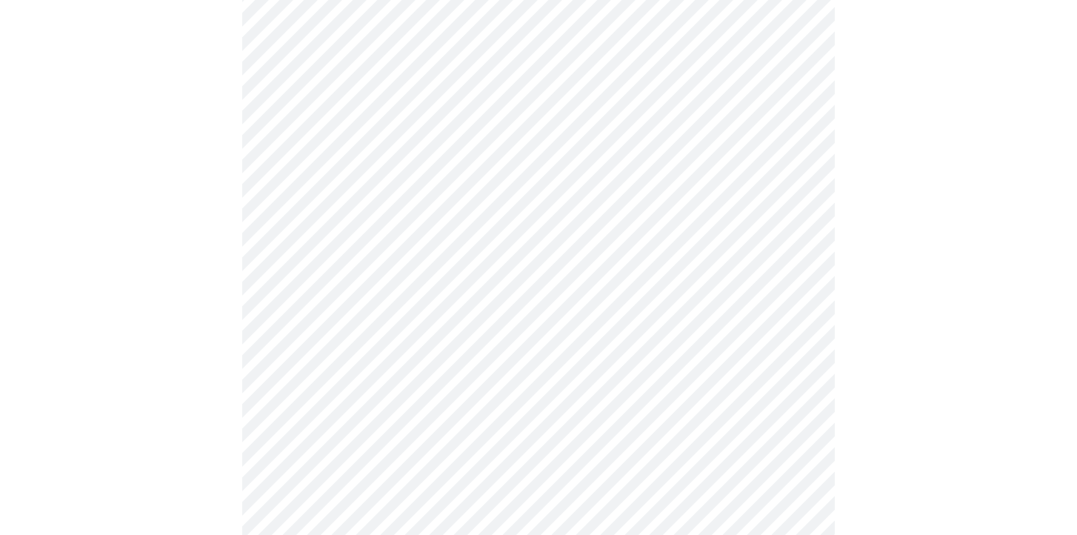
scroll to position [3892, 0]
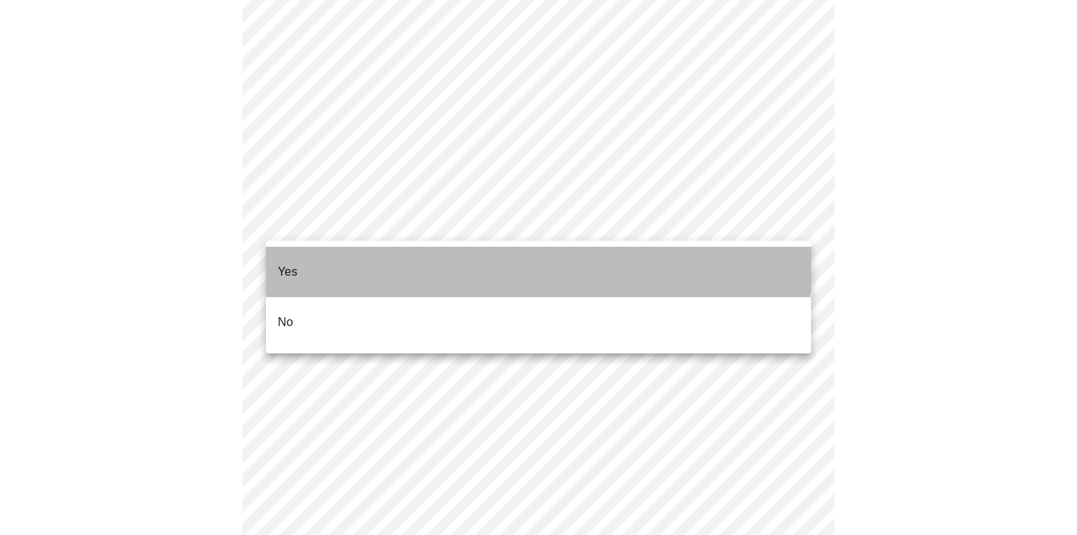
click at [384, 247] on li "Yes" at bounding box center [538, 272] width 545 height 50
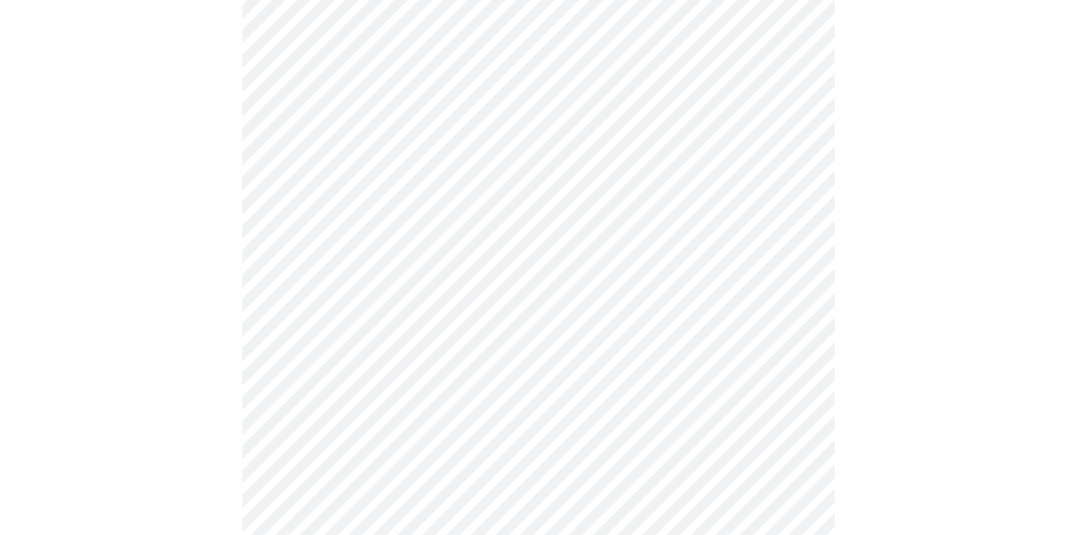
scroll to position [878, 0]
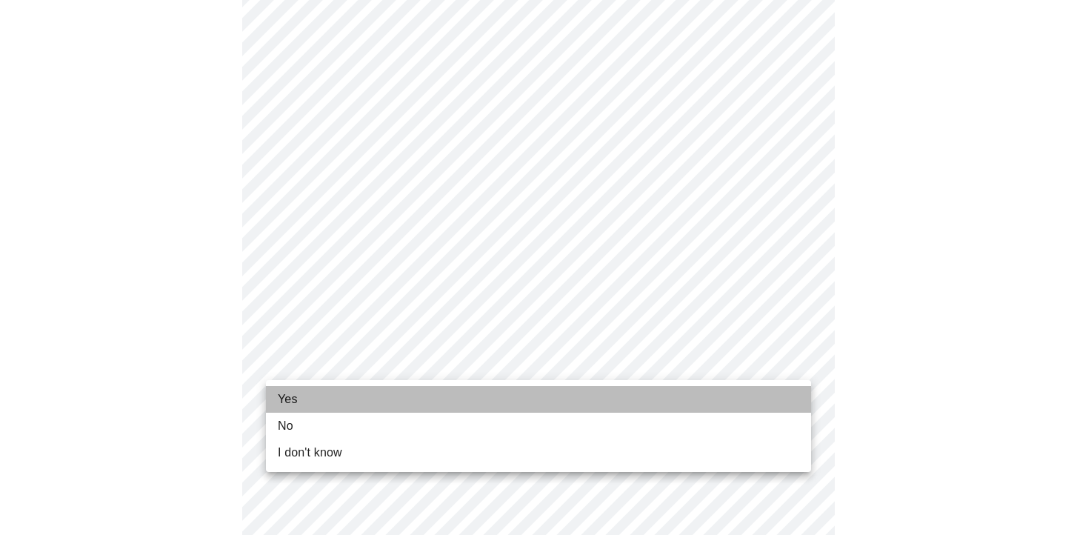
click at [301, 395] on li "Yes" at bounding box center [538, 399] width 545 height 27
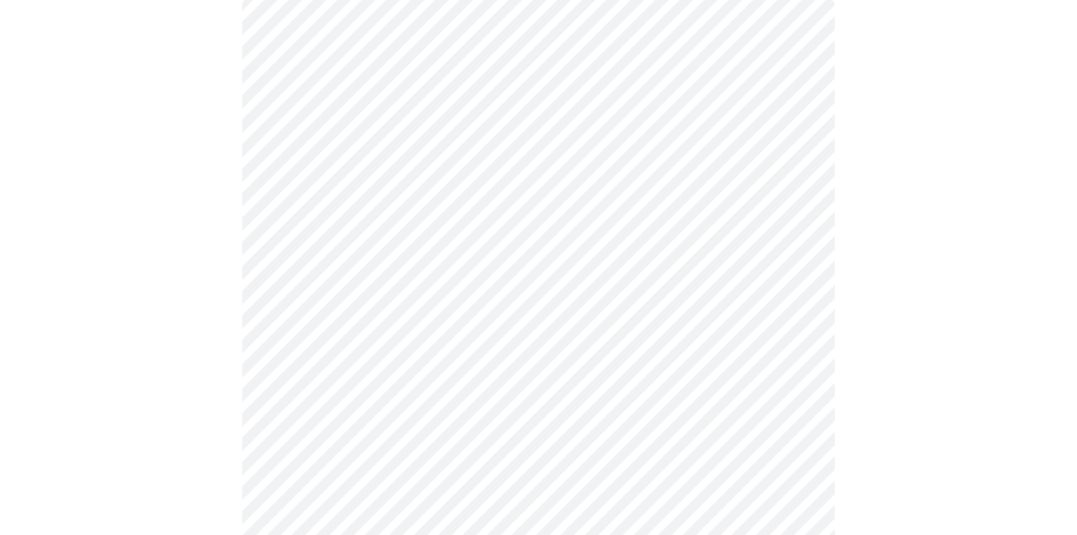
scroll to position [147, 0]
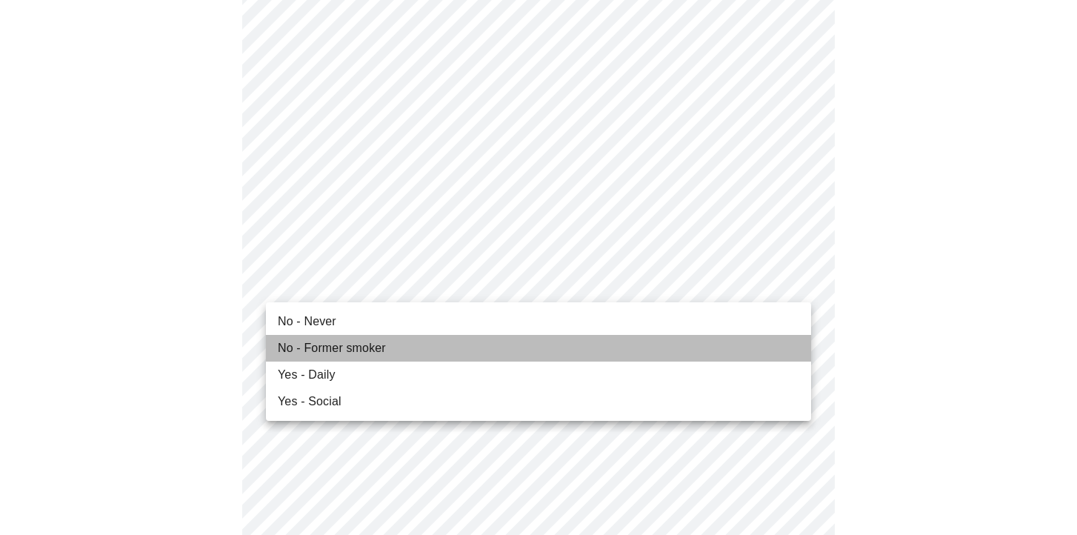
click at [318, 351] on span "No - Former smoker" at bounding box center [332, 348] width 108 height 18
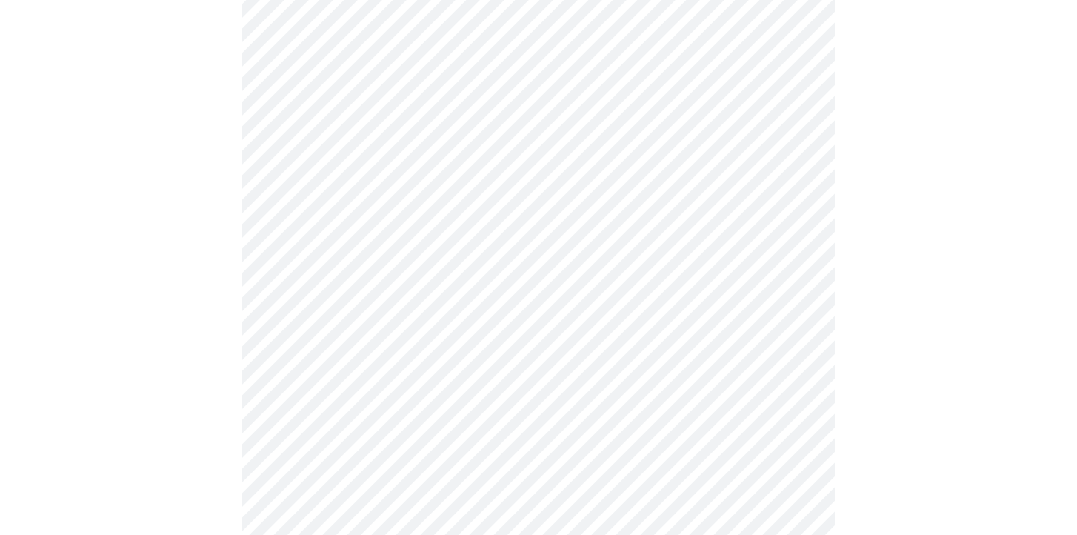
scroll to position [1236, 0]
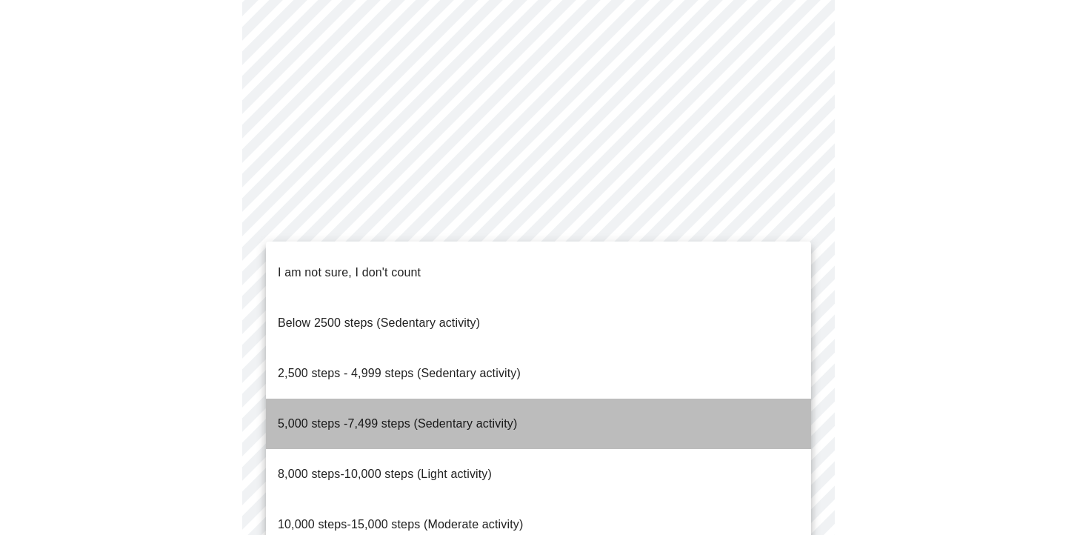
click at [355, 403] on span "5,000 steps -7,499 steps (Sedentary activity)" at bounding box center [397, 423] width 239 height 41
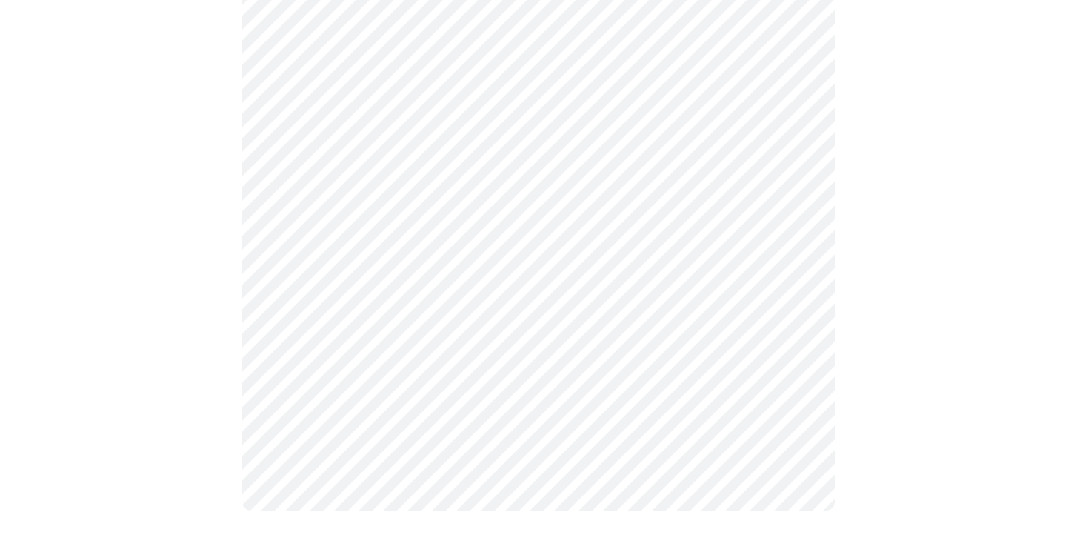
scroll to position [1393, 0]
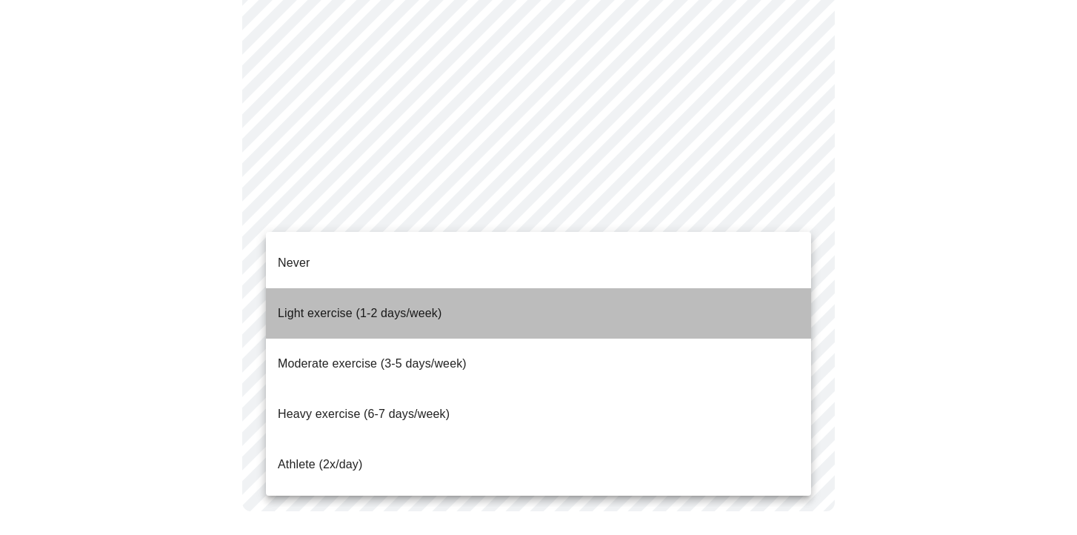
click at [348, 304] on p "Light exercise (1-2 days/week)" at bounding box center [360, 313] width 164 height 18
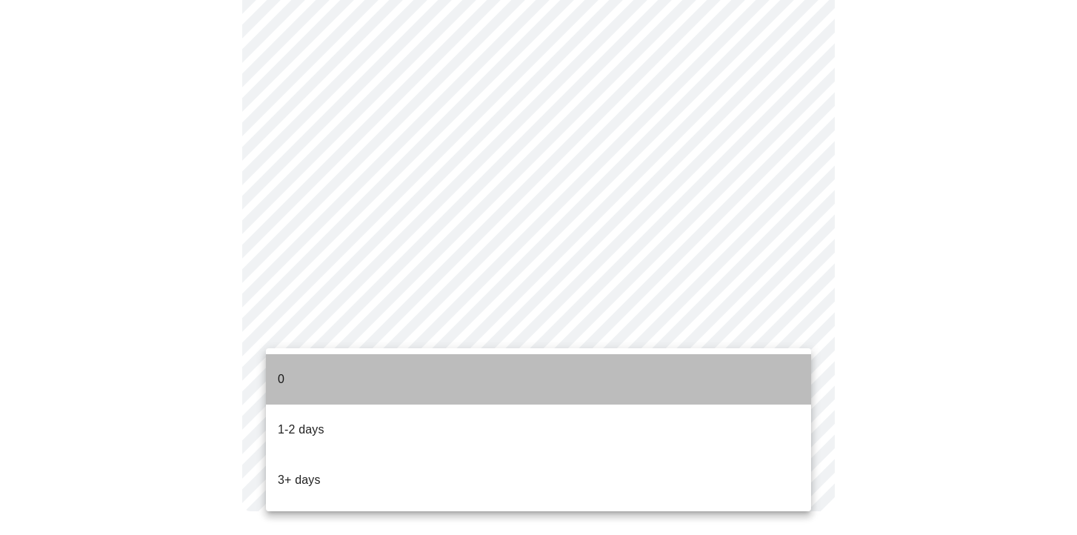
click at [312, 374] on li "0" at bounding box center [538, 379] width 545 height 50
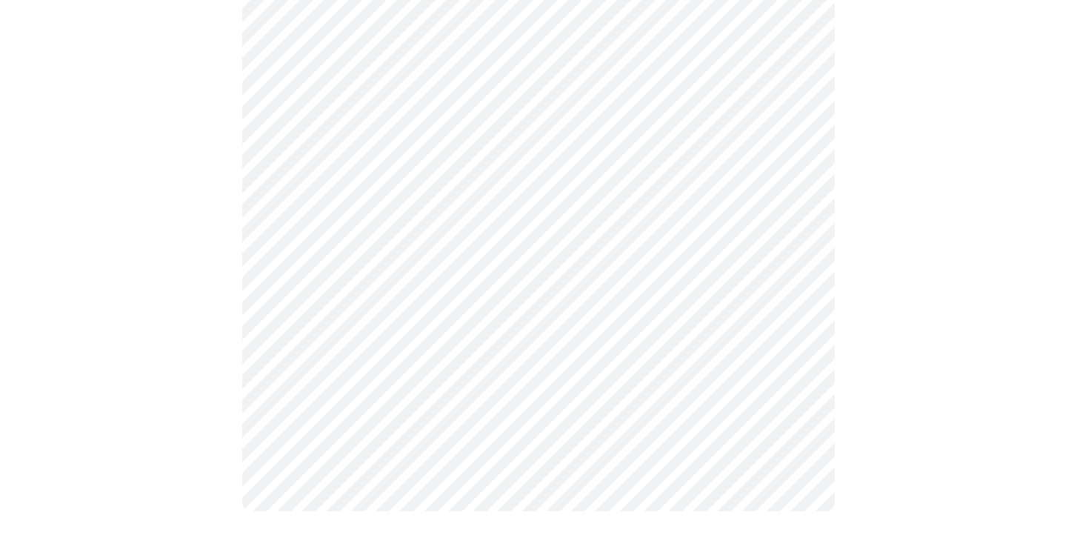
scroll to position [0, 0]
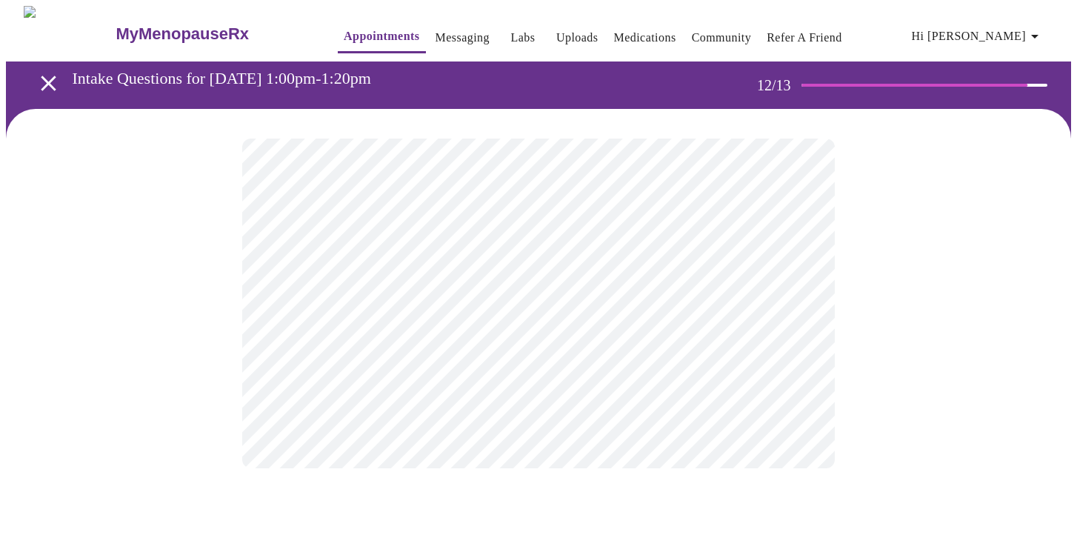
click at [515, 312] on body "MyMenopauseRx Appointments Messaging Labs Uploads Medications Community Refer a…" at bounding box center [538, 252] width 1065 height 492
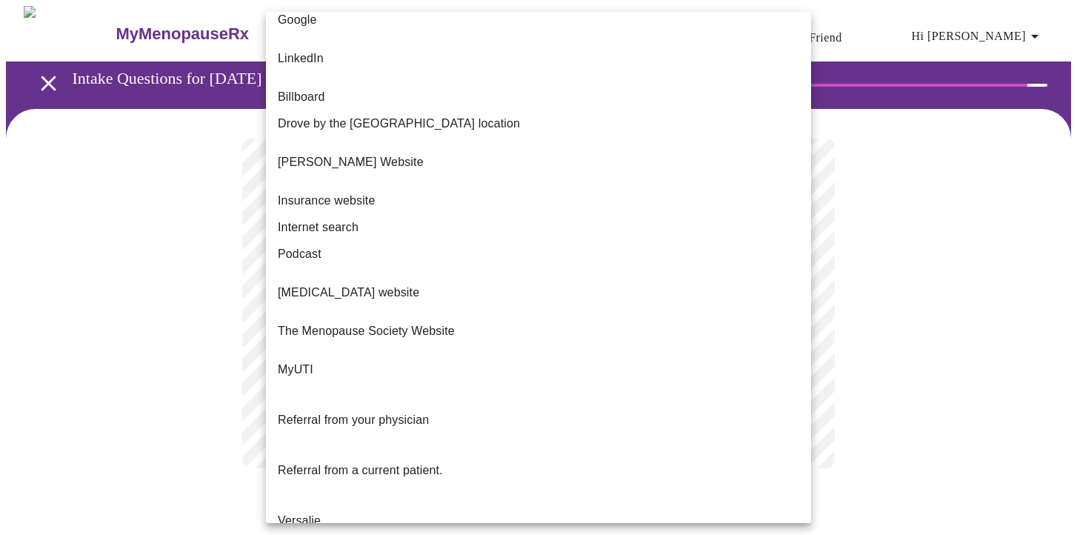
scroll to position [114, 0]
click at [332, 464] on span "Referral from a current patient." at bounding box center [360, 470] width 165 height 13
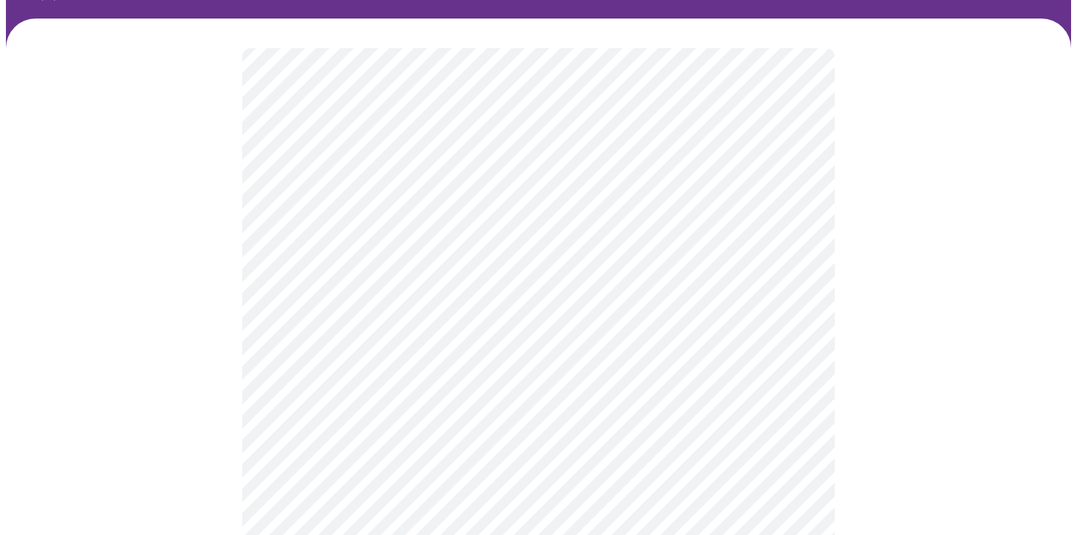
scroll to position [89, 0]
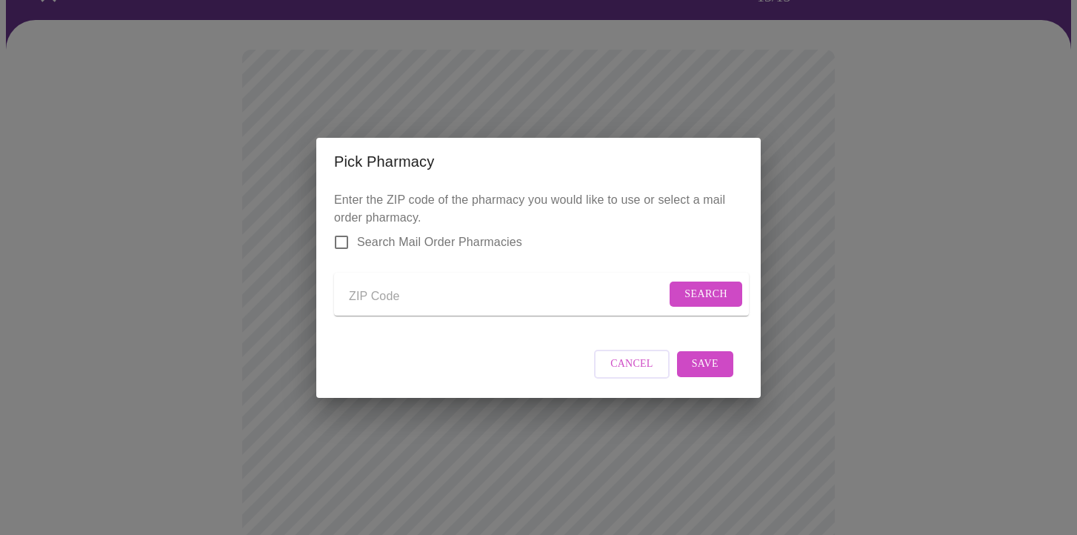
click at [361, 301] on input "Send a message to your care team" at bounding box center [507, 297] width 317 height 24
type input "76262"
click at [689, 285] on span "Search" at bounding box center [705, 294] width 43 height 19
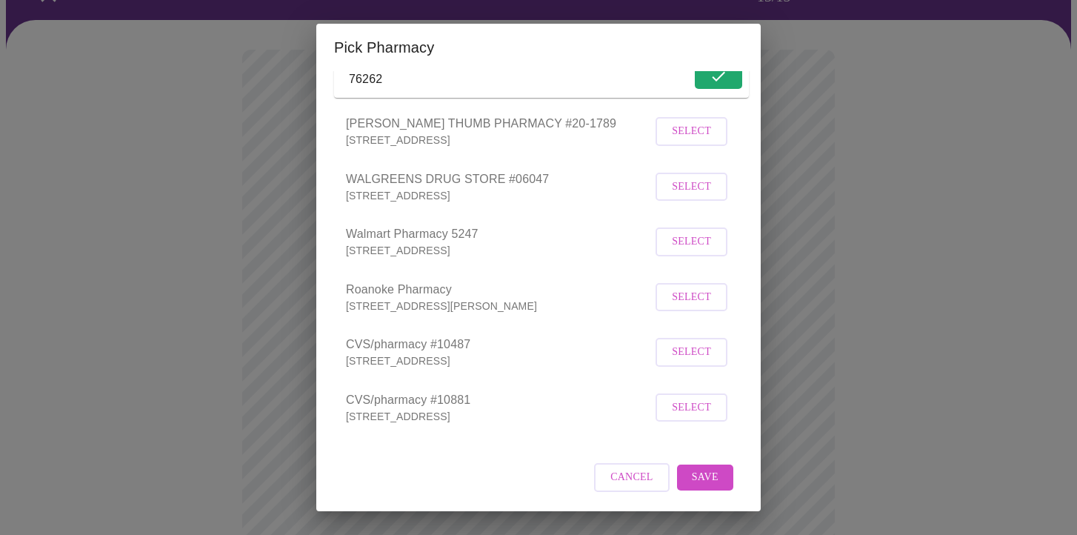
scroll to position [121, 0]
click at [683, 354] on span "Select" at bounding box center [691, 353] width 39 height 19
click at [710, 477] on span "Save" at bounding box center [705, 477] width 27 height 19
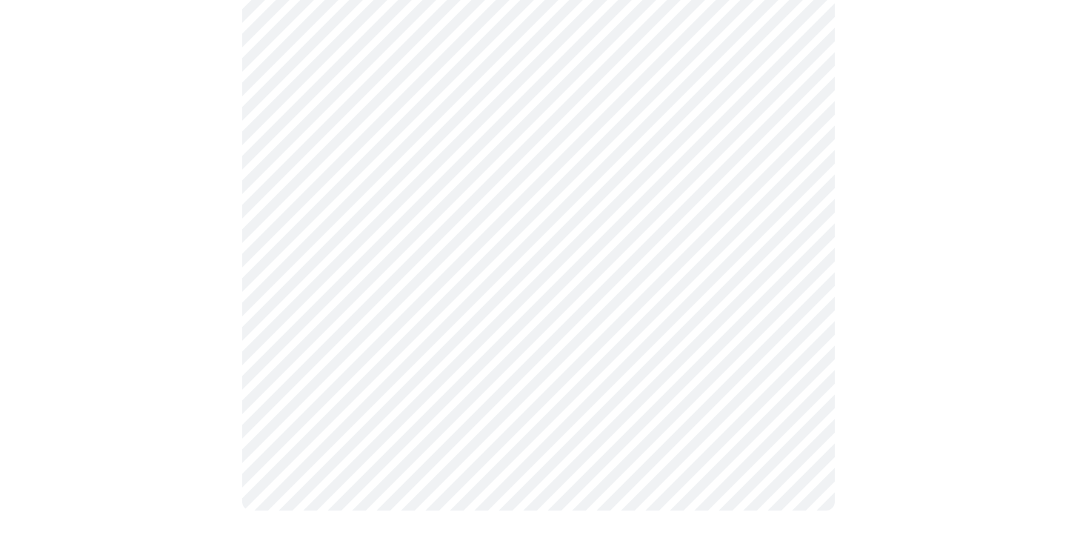
scroll to position [813, 0]
